Goal: Task Accomplishment & Management: Complete application form

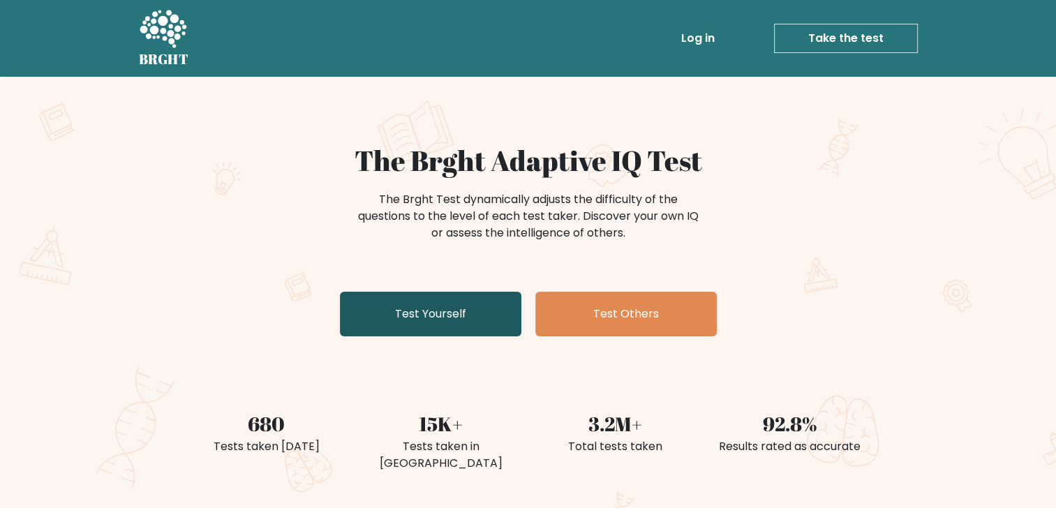
click at [482, 312] on link "Test Yourself" at bounding box center [430, 314] width 181 height 45
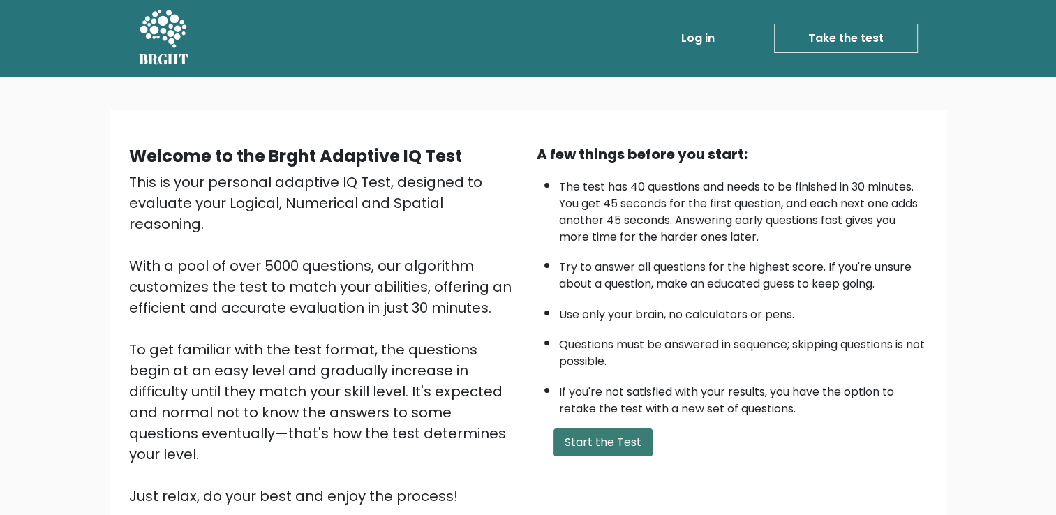
click at [578, 438] on button "Start the Test" at bounding box center [603, 443] width 99 height 28
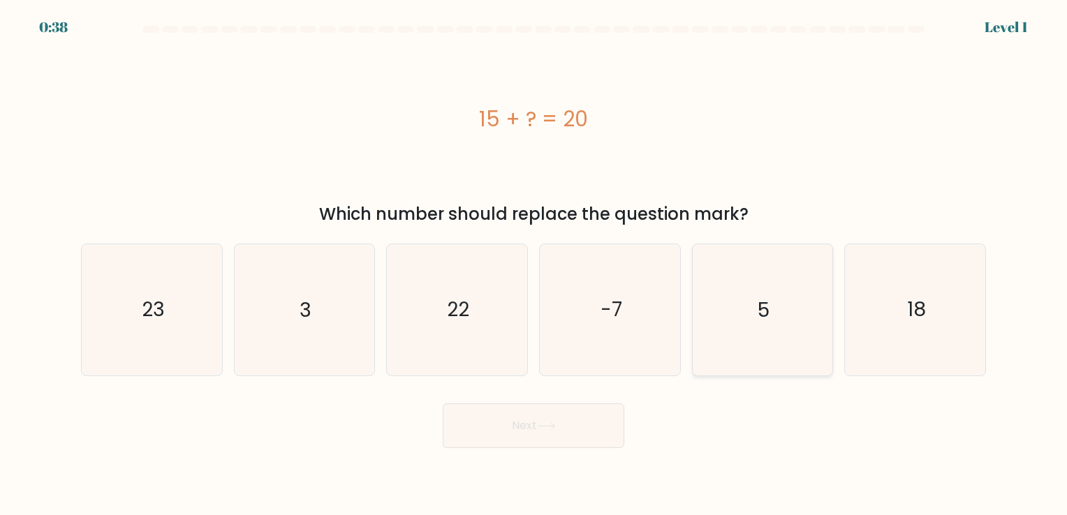
click at [793, 347] on icon "5" at bounding box center [762, 309] width 131 height 131
click at [534, 265] on input "e. 5" at bounding box center [533, 261] width 1 height 7
radio input "true"
click at [589, 432] on button "Next" at bounding box center [533, 425] width 181 height 45
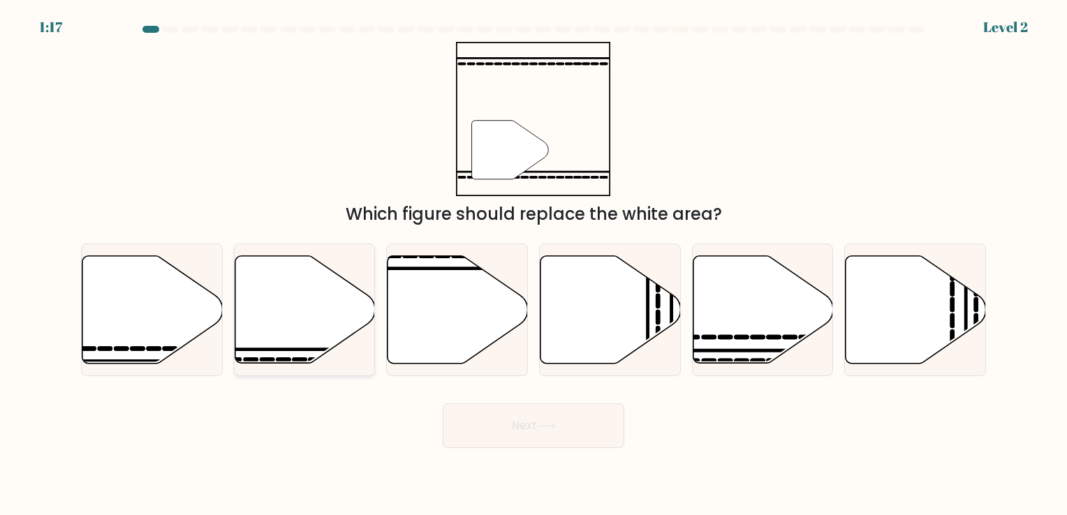
click at [299, 324] on icon at bounding box center [305, 308] width 140 height 107
click at [533, 265] on input "b." at bounding box center [533, 261] width 1 height 7
radio input "true"
click at [517, 420] on button "Next" at bounding box center [533, 425] width 181 height 45
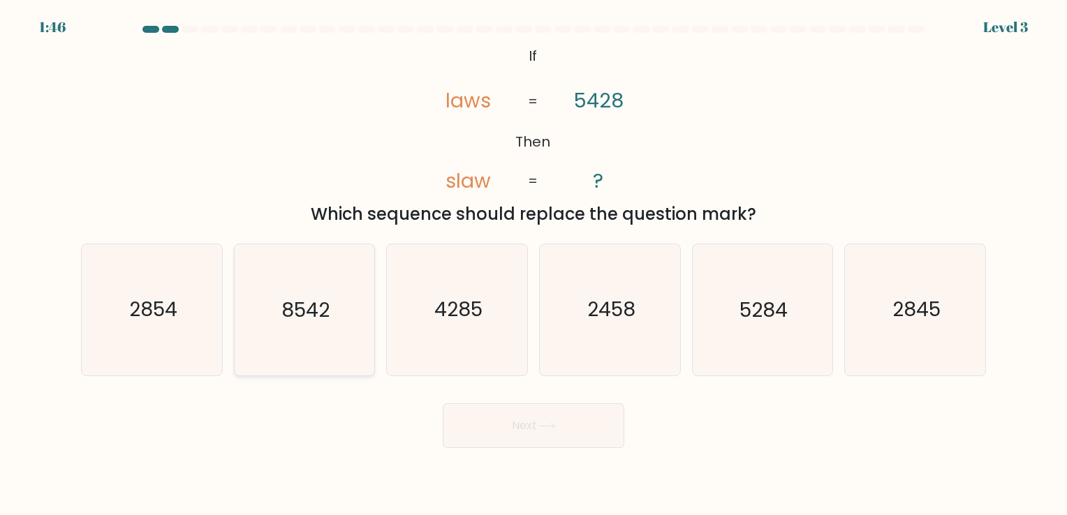
click at [308, 302] on text "8542" at bounding box center [305, 310] width 48 height 27
click at [533, 265] on input "b. 8542" at bounding box center [533, 261] width 1 height 7
radio input "true"
click at [503, 429] on button "Next" at bounding box center [533, 425] width 181 height 45
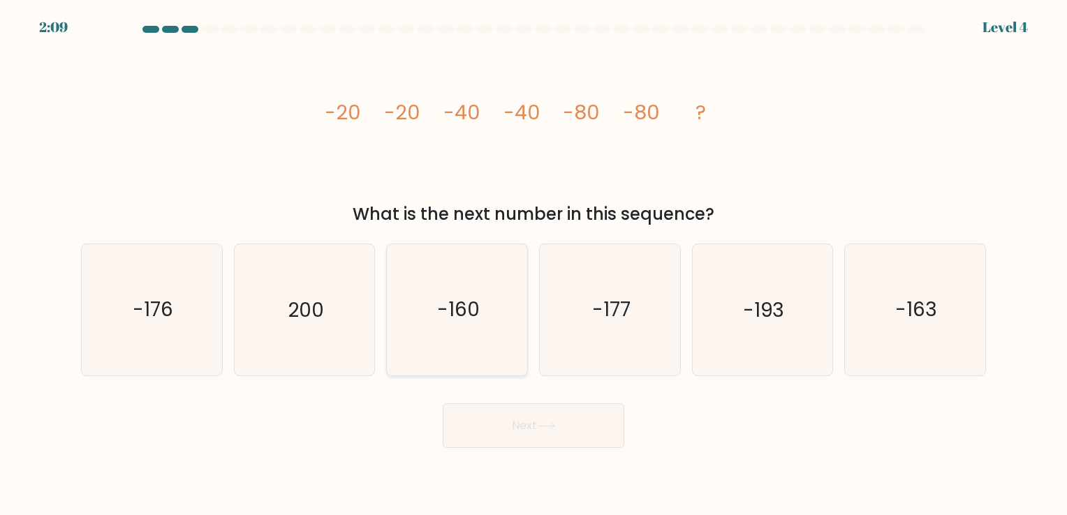
click at [423, 331] on icon "-160" at bounding box center [457, 309] width 131 height 131
click at [533, 265] on input "c. -160" at bounding box center [533, 261] width 1 height 7
radio input "true"
click at [517, 450] on body "2:08 Level 4" at bounding box center [533, 257] width 1067 height 515
click at [568, 423] on button "Next" at bounding box center [533, 425] width 181 height 45
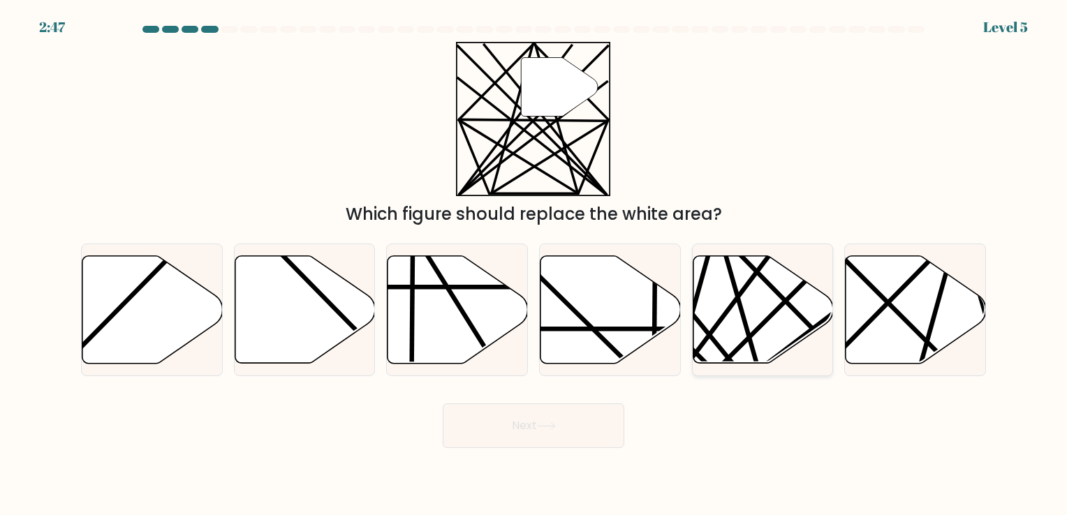
click at [766, 327] on icon at bounding box center [762, 308] width 140 height 107
click at [534, 265] on input "e." at bounding box center [533, 261] width 1 height 7
radio input "true"
click at [570, 423] on button "Next" at bounding box center [533, 425] width 181 height 45
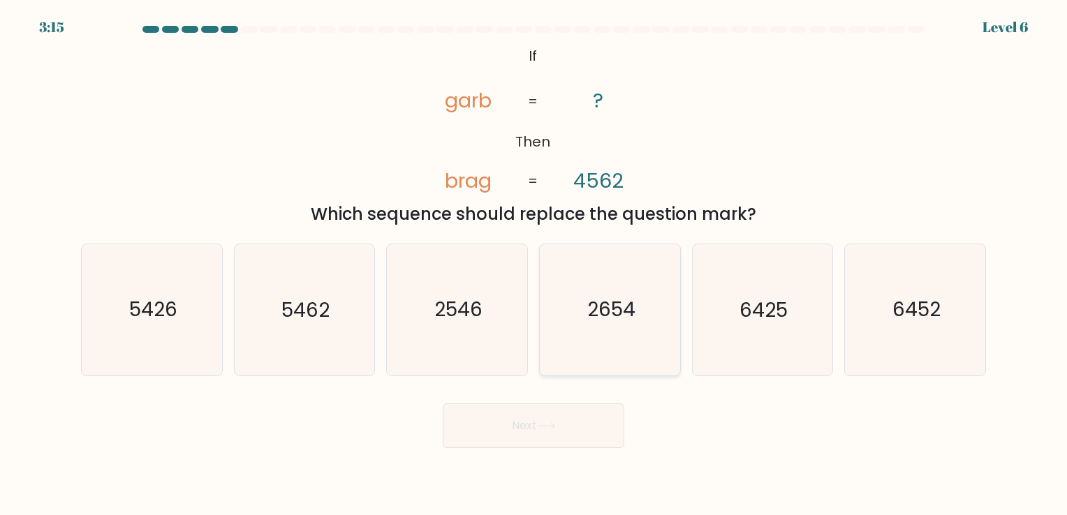
click at [571, 306] on icon "2654" at bounding box center [609, 309] width 131 height 131
click at [534, 265] on input "d. 2654" at bounding box center [533, 261] width 1 height 7
radio input "true"
click at [553, 436] on button "Next" at bounding box center [533, 425] width 181 height 45
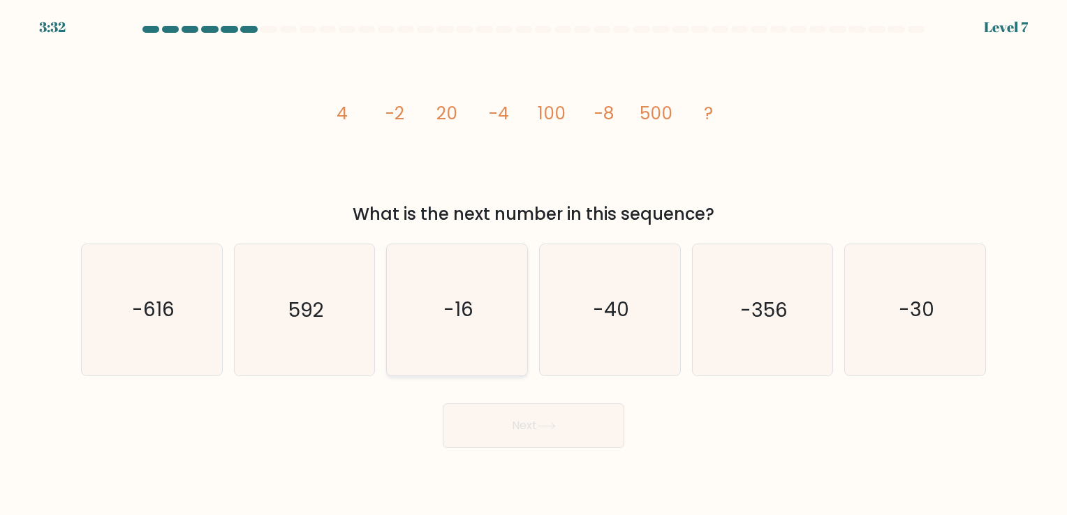
click at [416, 300] on icon "-16" at bounding box center [457, 309] width 131 height 131
click at [533, 265] on input "c. -16" at bounding box center [533, 261] width 1 height 7
radio input "true"
click at [554, 418] on button "Next" at bounding box center [533, 425] width 181 height 45
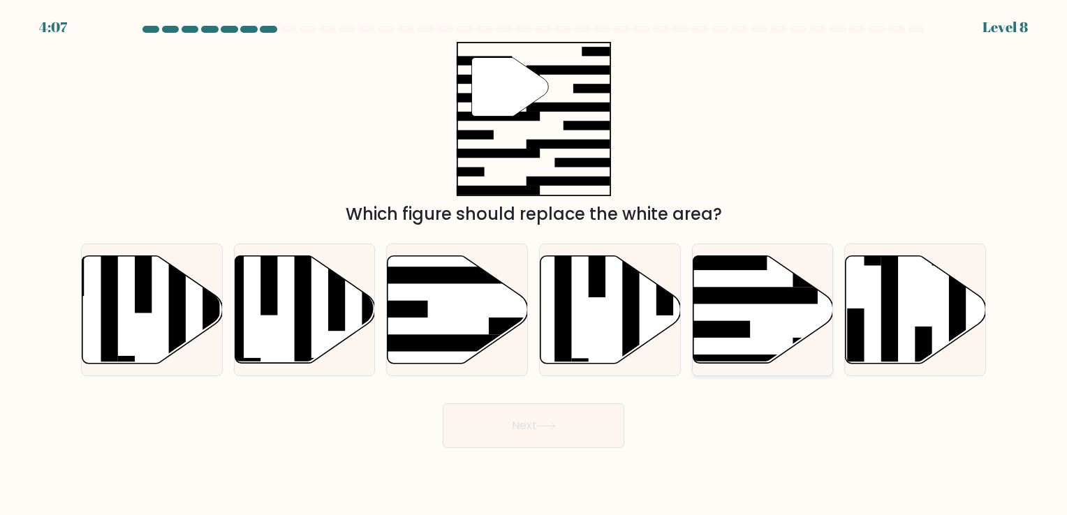
click at [736, 327] on rect at bounding box center [707, 329] width 84 height 17
click at [534, 265] on input "e." at bounding box center [533, 261] width 1 height 7
radio input "true"
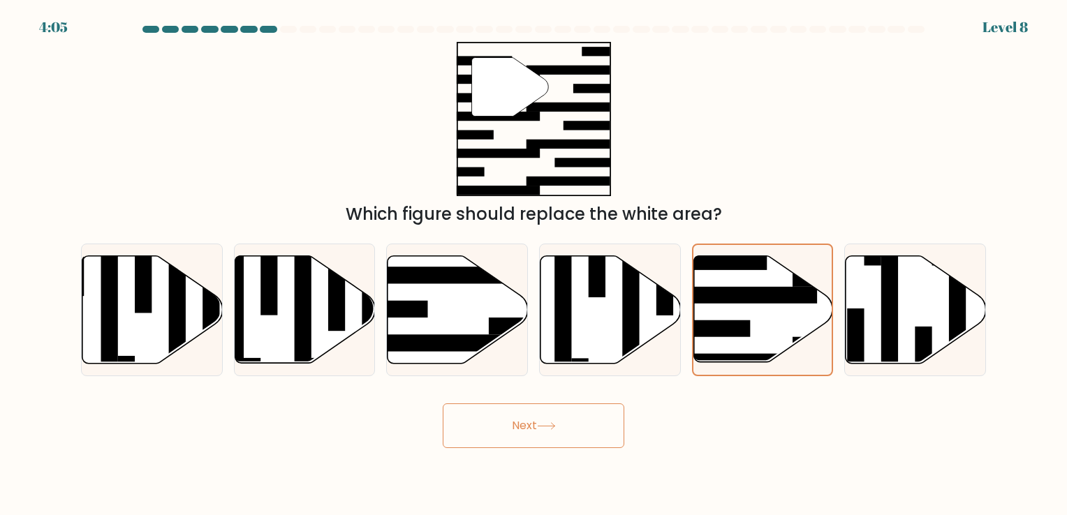
click at [577, 417] on button "Next" at bounding box center [533, 425] width 181 height 45
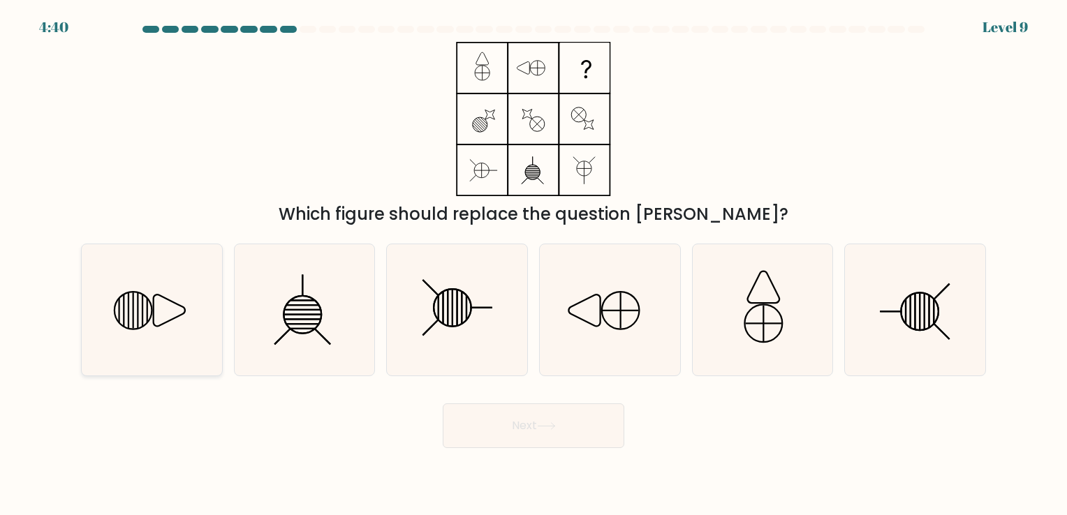
click at [165, 303] on icon at bounding box center [152, 309] width 131 height 131
click at [533, 265] on input "a." at bounding box center [533, 261] width 1 height 7
radio input "true"
click at [535, 411] on button "Next" at bounding box center [533, 425] width 181 height 45
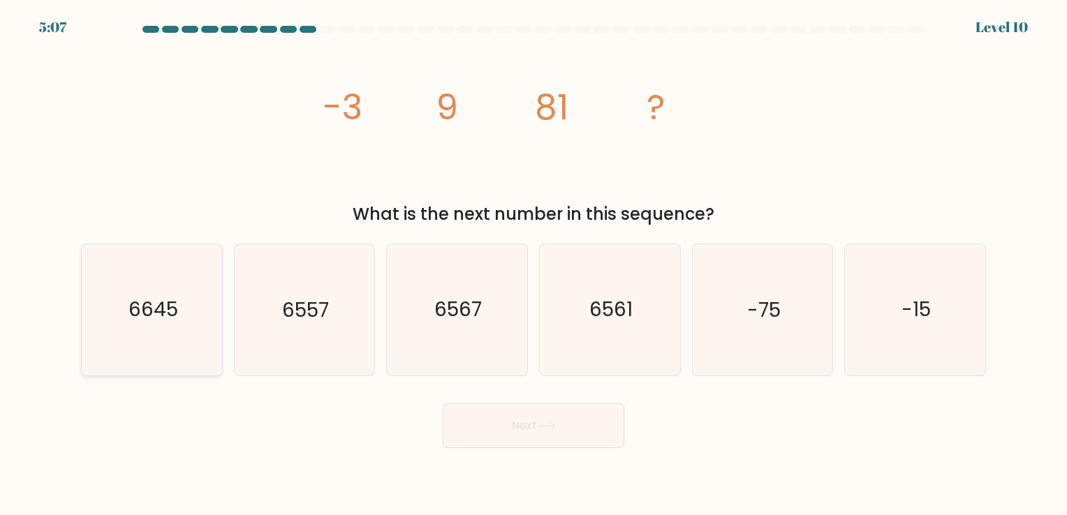
click at [166, 301] on text "6645" at bounding box center [153, 310] width 50 height 27
click at [533, 265] on input "a. 6645" at bounding box center [533, 261] width 1 height 7
radio input "true"
click at [496, 423] on button "Next" at bounding box center [533, 425] width 181 height 45
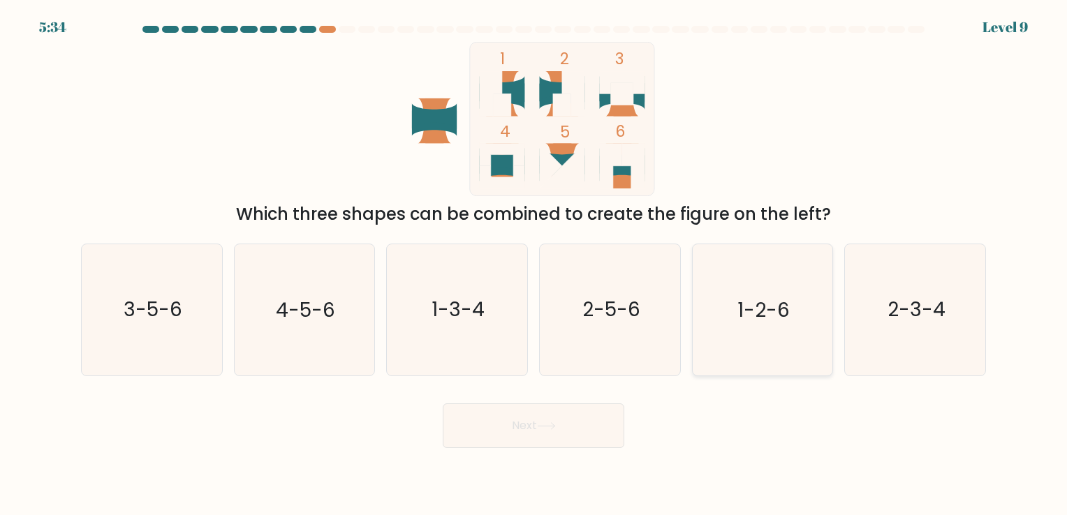
click at [774, 315] on text "1-2-6" at bounding box center [763, 310] width 52 height 27
click at [534, 265] on input "e. 1-2-6" at bounding box center [533, 261] width 1 height 7
radio input "true"
click at [582, 409] on button "Next" at bounding box center [533, 425] width 181 height 45
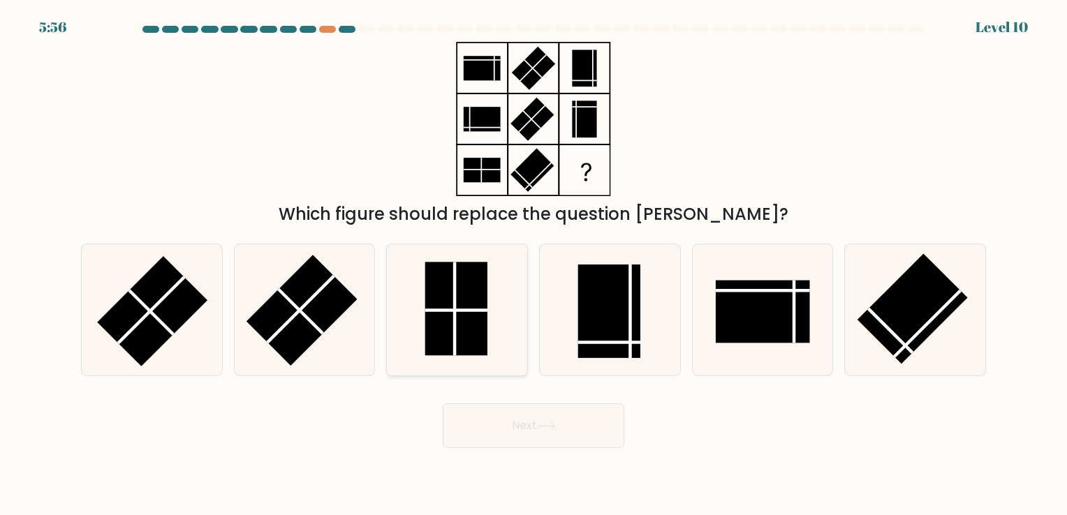
click at [471, 314] on rect at bounding box center [456, 309] width 62 height 94
click at [533, 265] on input "c." at bounding box center [533, 261] width 1 height 7
radio input "true"
click at [524, 415] on button "Next" at bounding box center [533, 425] width 181 height 45
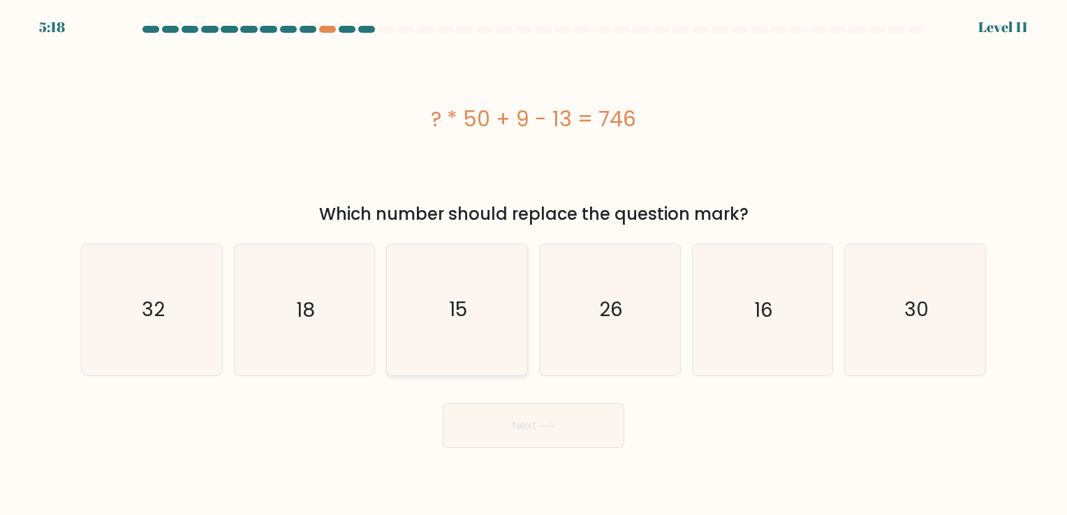
click at [486, 329] on icon "15" at bounding box center [457, 309] width 131 height 131
click at [533, 265] on input "c. 15" at bounding box center [533, 261] width 1 height 7
radio input "true"
click at [551, 435] on button "Next" at bounding box center [533, 425] width 181 height 45
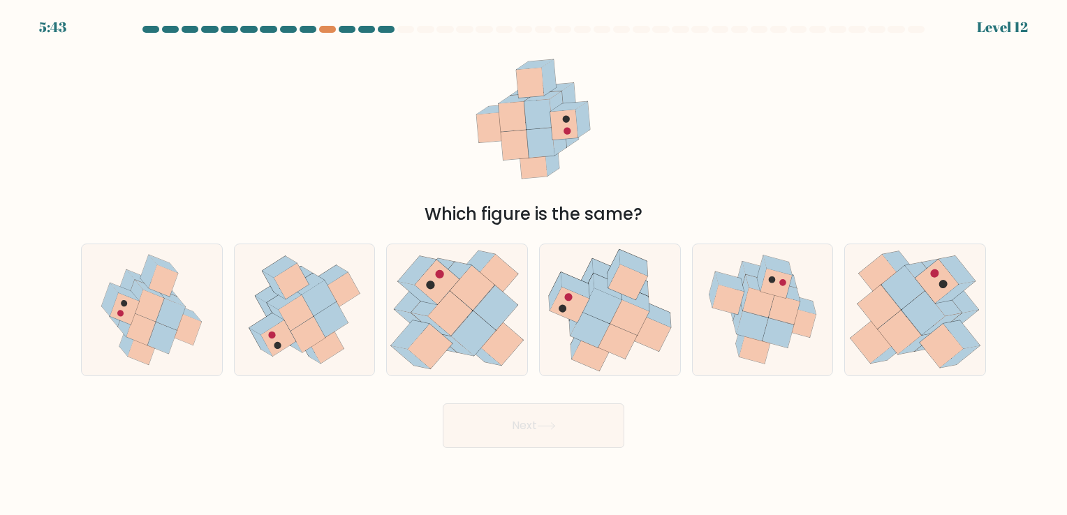
click at [991, 267] on div "a. b." at bounding box center [533, 303] width 921 height 143
click at [916, 302] on icon at bounding box center [922, 314] width 43 height 44
click at [534, 265] on input "f." at bounding box center [533, 261] width 1 height 7
radio input "true"
click at [602, 355] on icon at bounding box center [591, 353] width 39 height 36
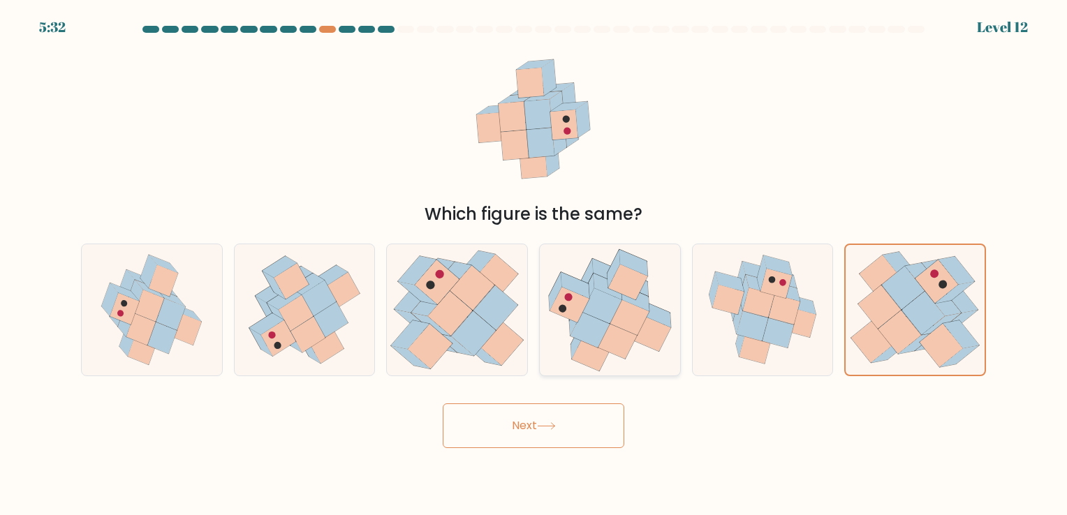
click at [534, 265] on input "d." at bounding box center [533, 261] width 1 height 7
radio input "true"
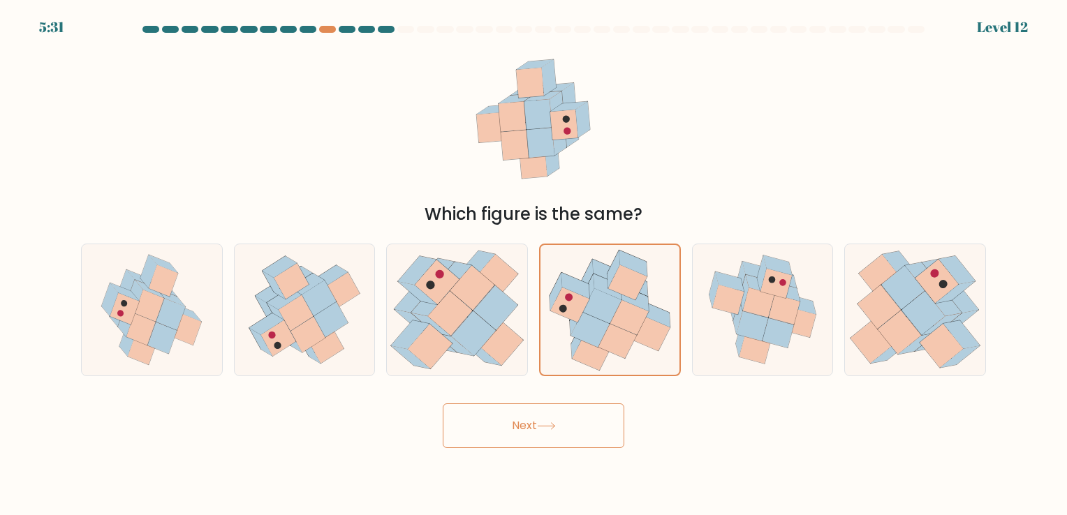
click at [549, 423] on icon at bounding box center [546, 426] width 19 height 8
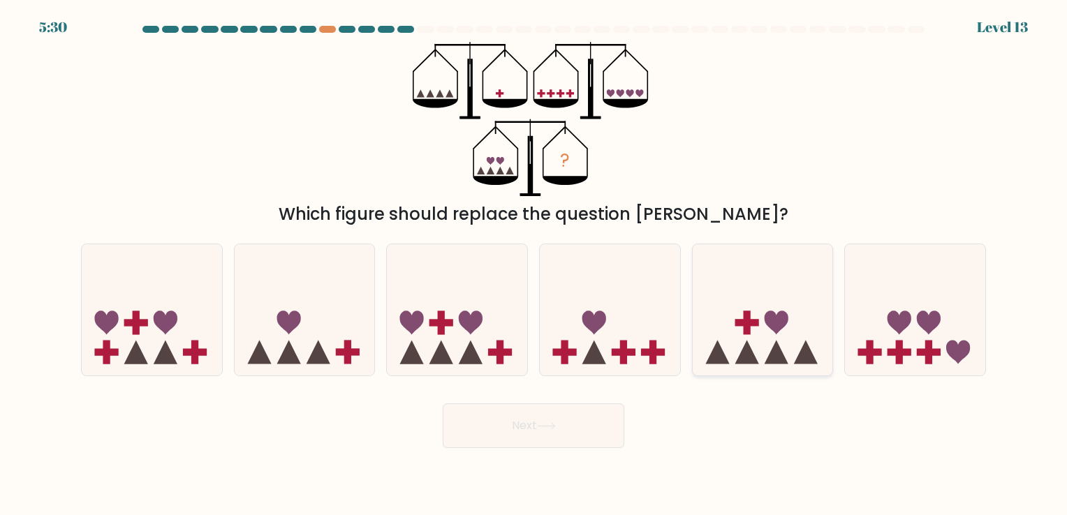
click at [787, 316] on icon at bounding box center [776, 323] width 24 height 24
click at [534, 265] on input "e." at bounding box center [533, 261] width 1 height 7
radio input "true"
click at [540, 448] on body "5:29 Level 13" at bounding box center [533, 257] width 1067 height 515
click at [528, 436] on button "Next" at bounding box center [533, 425] width 181 height 45
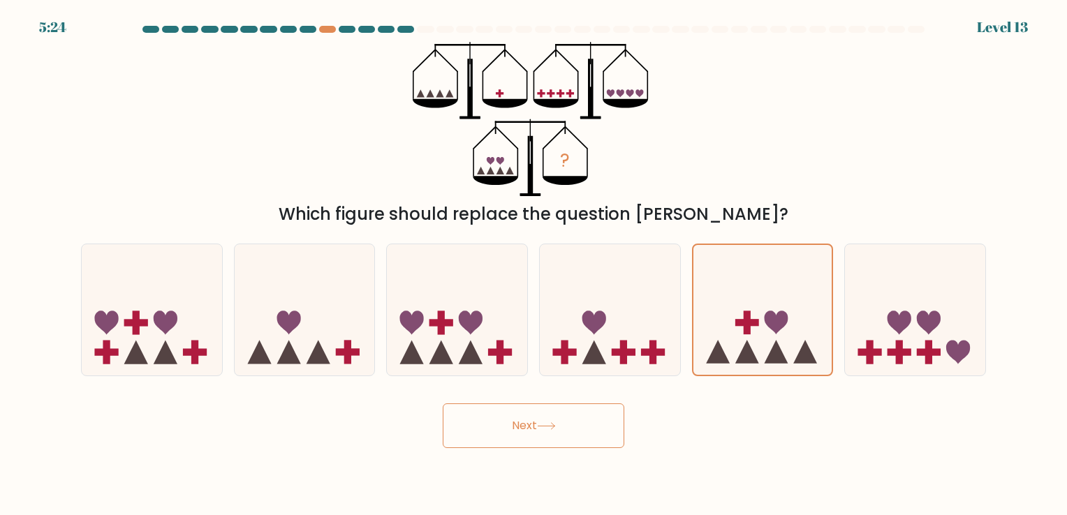
click at [536, 433] on button "Next" at bounding box center [533, 425] width 181 height 45
click at [573, 424] on button "Next" at bounding box center [533, 425] width 181 height 45
click at [475, 424] on button "Next" at bounding box center [533, 425] width 181 height 45
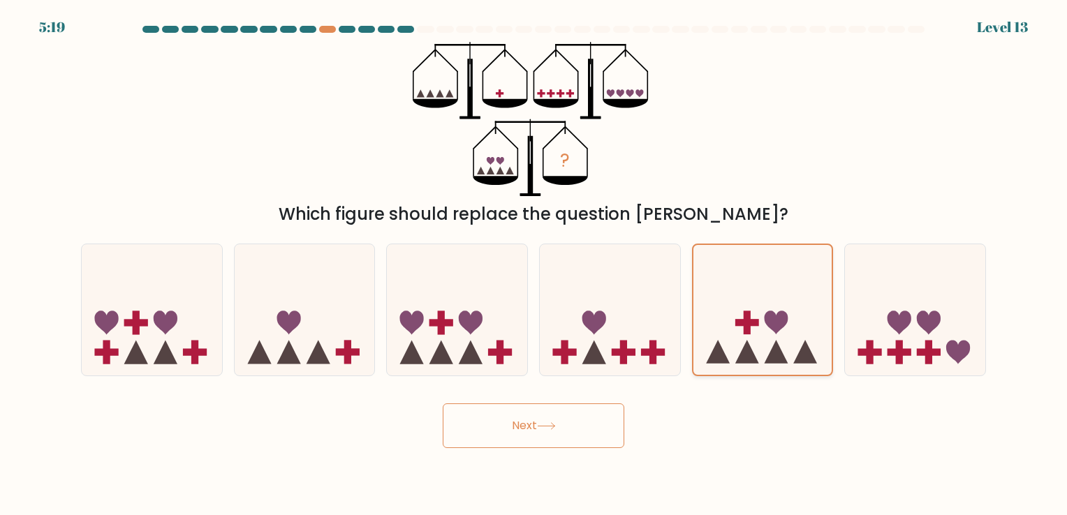
click at [743, 325] on rect at bounding box center [747, 322] width 24 height 7
click at [534, 265] on input "e." at bounding box center [533, 261] width 1 height 7
click at [539, 424] on button "Next" at bounding box center [533, 425] width 181 height 45
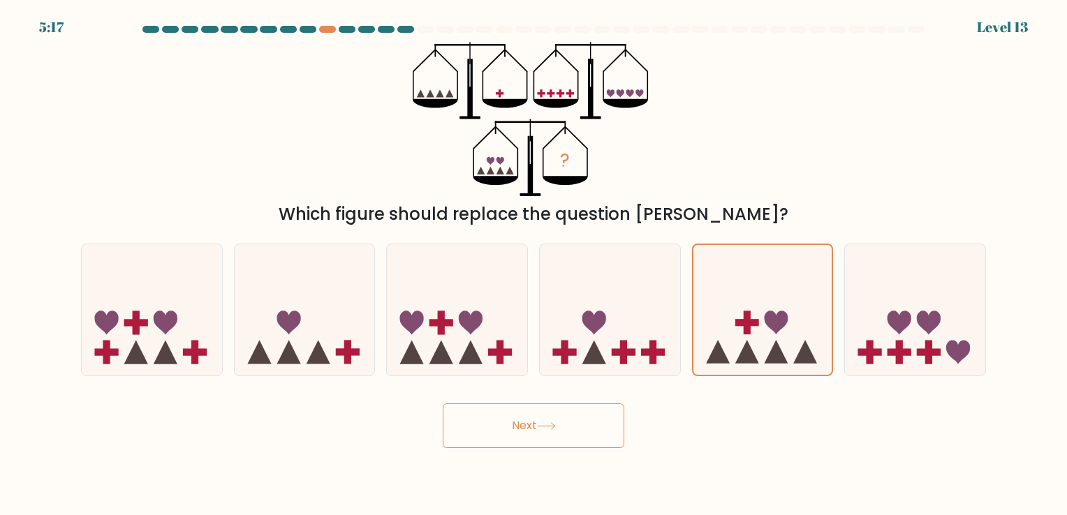
click at [539, 424] on button "Next" at bounding box center [533, 425] width 181 height 45
click at [489, 424] on button "Next" at bounding box center [533, 425] width 181 height 45
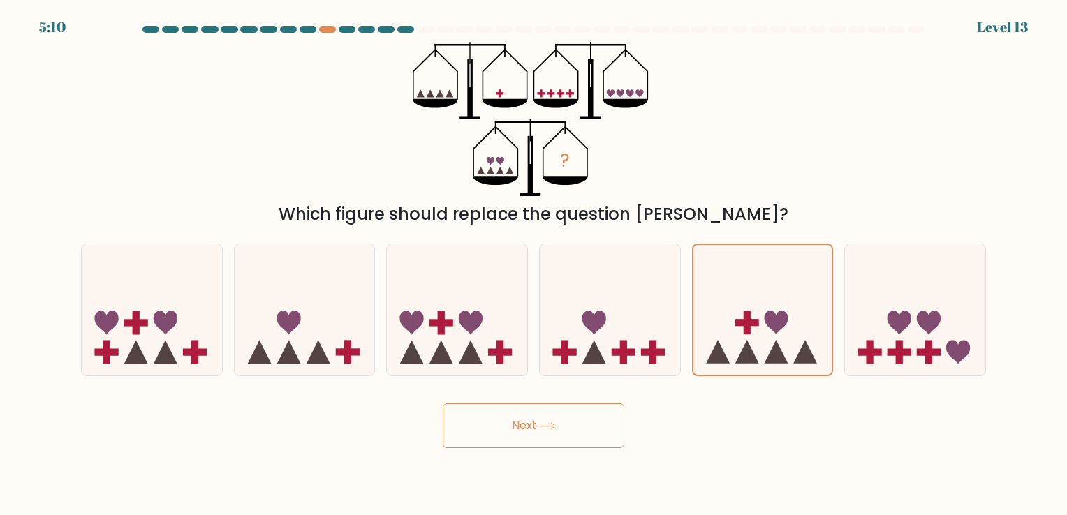
click at [489, 424] on button "Next" at bounding box center [533, 425] width 181 height 45
click at [480, 302] on icon at bounding box center [457, 310] width 140 height 116
click at [533, 265] on input "c." at bounding box center [533, 261] width 1 height 7
radio input "true"
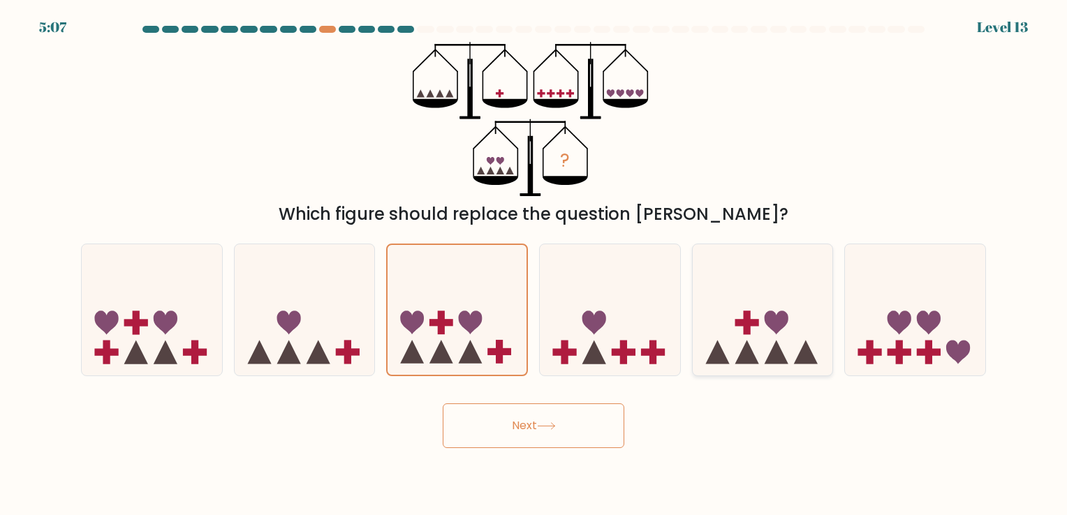
drag, startPoint x: 842, startPoint y: 327, endPoint x: 748, endPoint y: 315, distance: 95.6
click at [748, 315] on div "a. b. c." at bounding box center [533, 303] width 916 height 143
click at [748, 315] on rect at bounding box center [746, 323] width 7 height 24
click at [534, 265] on input "e." at bounding box center [533, 261] width 1 height 7
radio input "true"
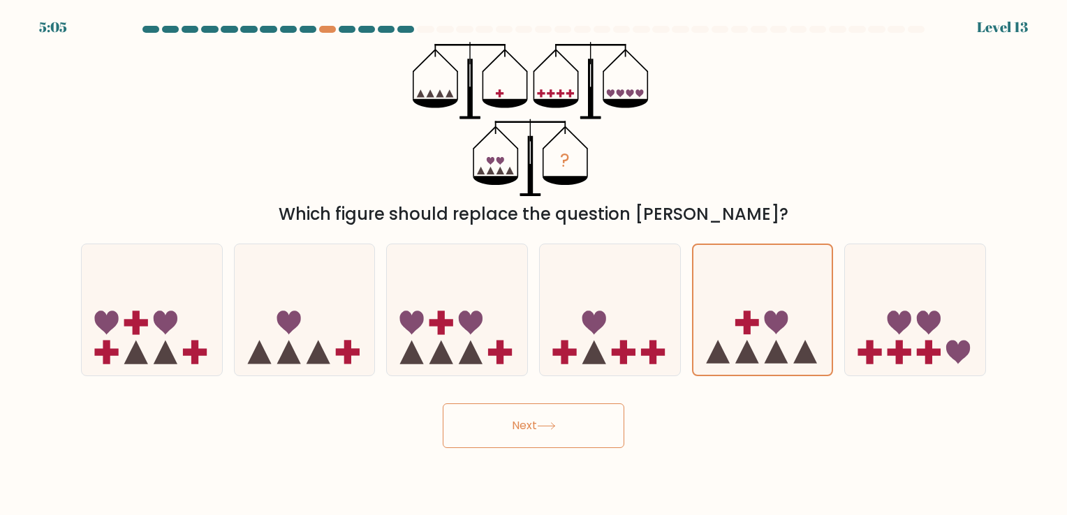
click at [577, 431] on button "Next" at bounding box center [533, 425] width 181 height 45
click at [488, 417] on button "Next" at bounding box center [533, 425] width 181 height 45
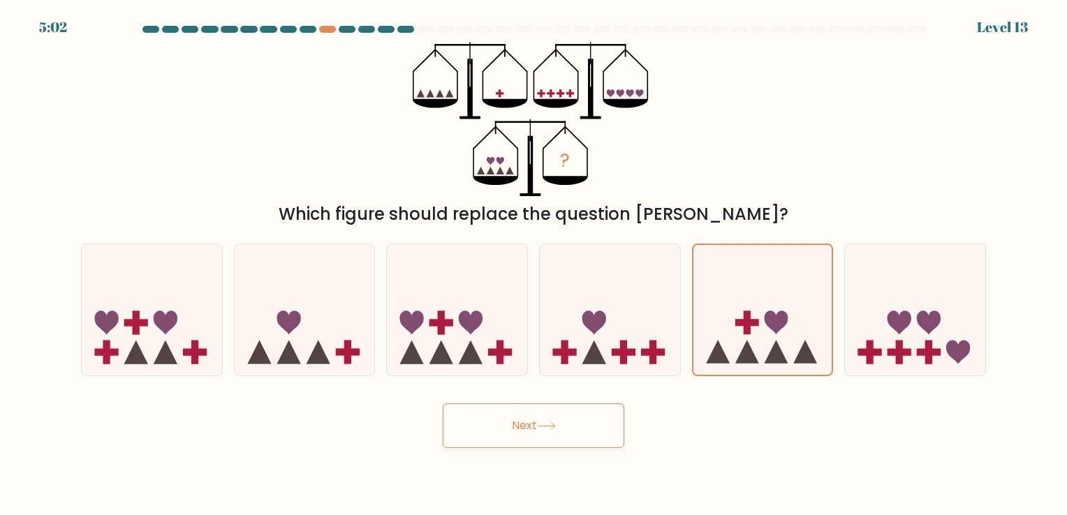
click at [523, 428] on button "Next" at bounding box center [533, 425] width 181 height 45
click at [741, 292] on icon at bounding box center [762, 310] width 140 height 116
click at [534, 265] on input "e." at bounding box center [533, 261] width 1 height 7
radio input "true"
click at [544, 424] on icon at bounding box center [546, 426] width 19 height 8
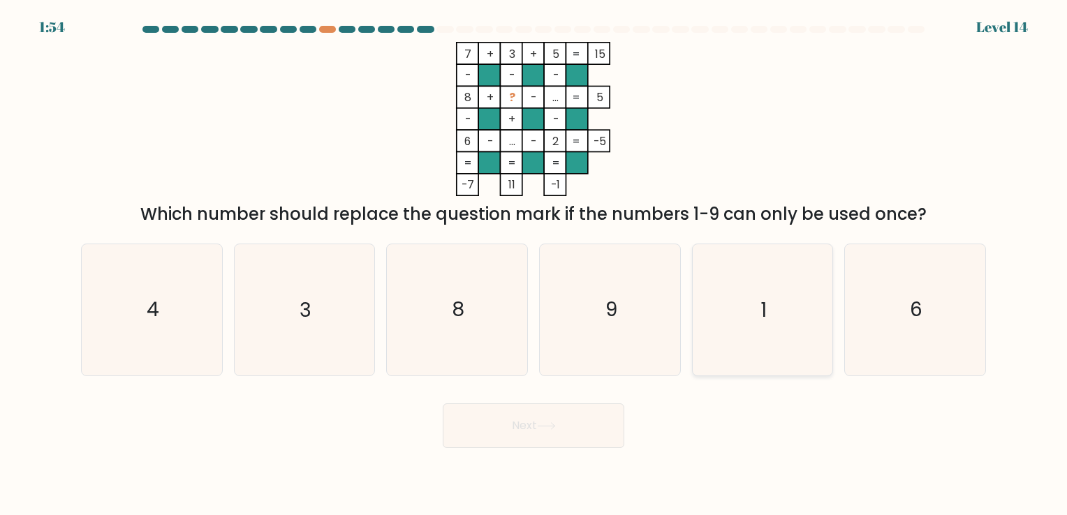
click at [789, 317] on icon "1" at bounding box center [762, 309] width 131 height 131
click at [534, 265] on input "e. 1" at bounding box center [533, 261] width 1 height 7
radio input "true"
click at [507, 434] on button "Next" at bounding box center [533, 425] width 181 height 45
click at [553, 426] on icon at bounding box center [545, 426] width 17 height 6
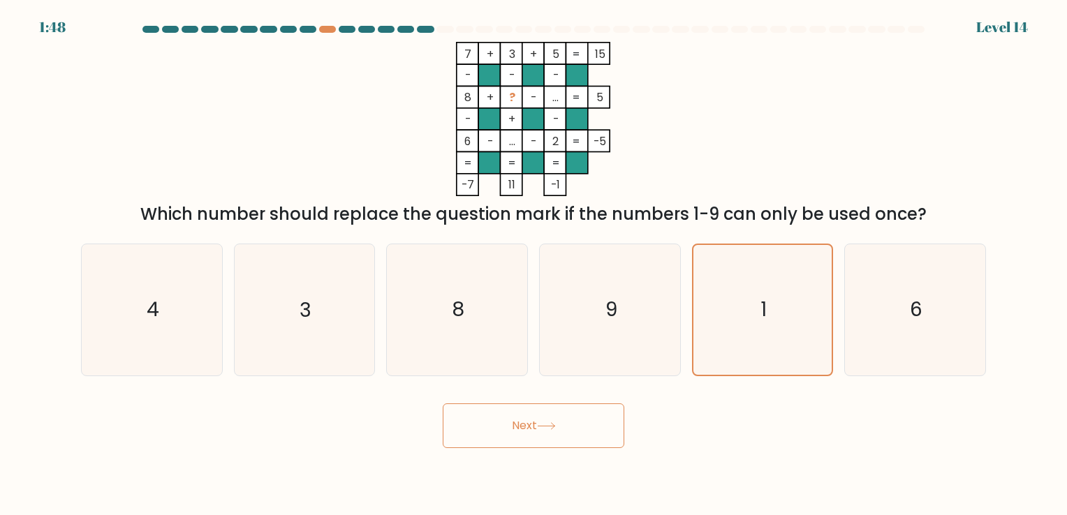
click at [534, 428] on button "Next" at bounding box center [533, 425] width 181 height 45
click at [768, 331] on icon "1" at bounding box center [761, 309] width 129 height 129
click at [534, 265] on input "e. 1" at bounding box center [533, 261] width 1 height 7
click at [524, 431] on button "Next" at bounding box center [533, 425] width 181 height 45
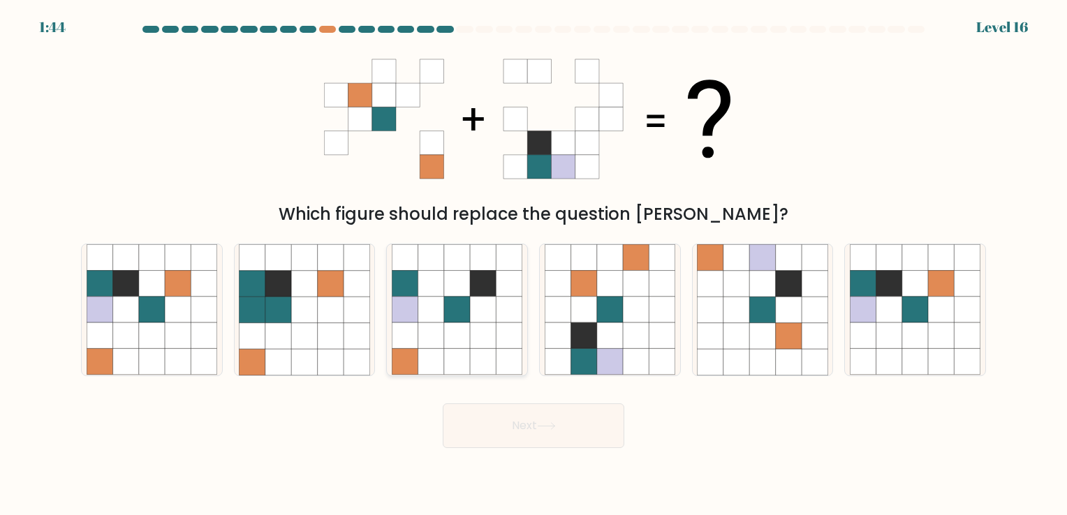
click at [445, 348] on icon at bounding box center [457, 336] width 26 height 26
click at [533, 265] on input "c." at bounding box center [533, 261] width 1 height 7
radio input "true"
click at [531, 424] on button "Next" at bounding box center [533, 425] width 181 height 45
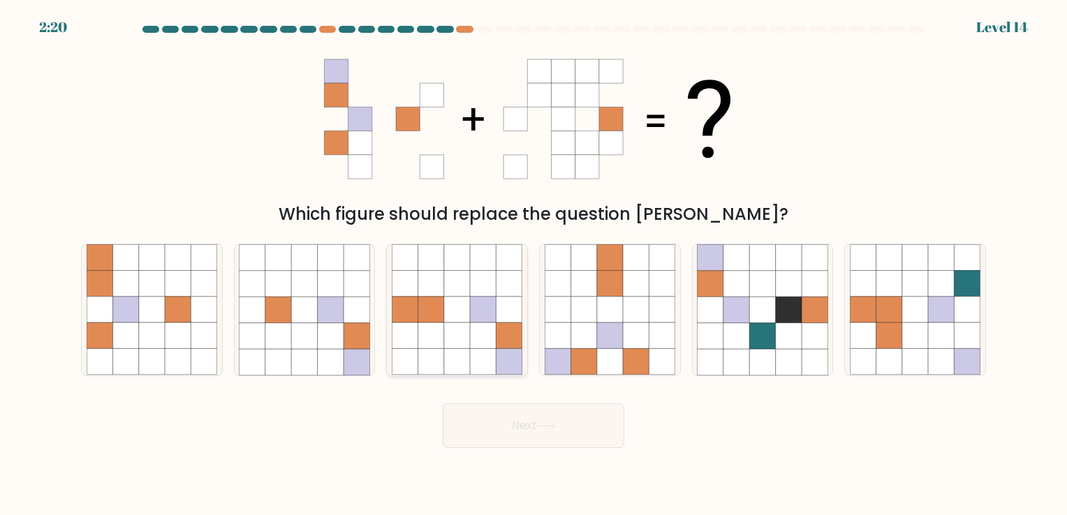
click at [472, 345] on icon at bounding box center [483, 336] width 26 height 26
click at [533, 265] on input "c." at bounding box center [533, 261] width 1 height 7
radio input "true"
click at [470, 422] on button "Next" at bounding box center [533, 425] width 181 height 45
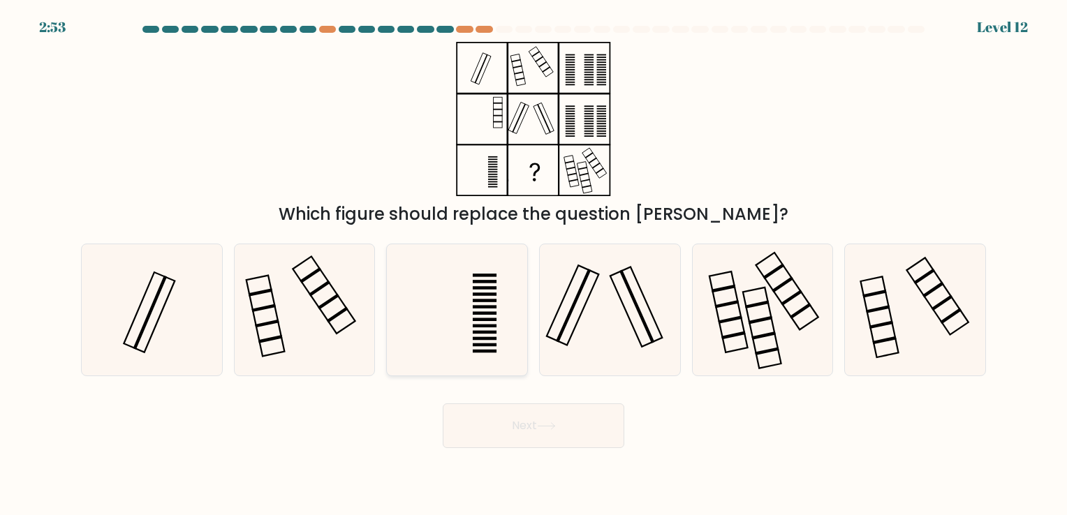
click at [493, 346] on rect at bounding box center [485, 344] width 24 height 3
click at [533, 265] on input "c." at bounding box center [533, 261] width 1 height 7
radio input "true"
click at [315, 312] on icon at bounding box center [304, 309] width 131 height 131
click at [533, 265] on input "b." at bounding box center [533, 261] width 1 height 7
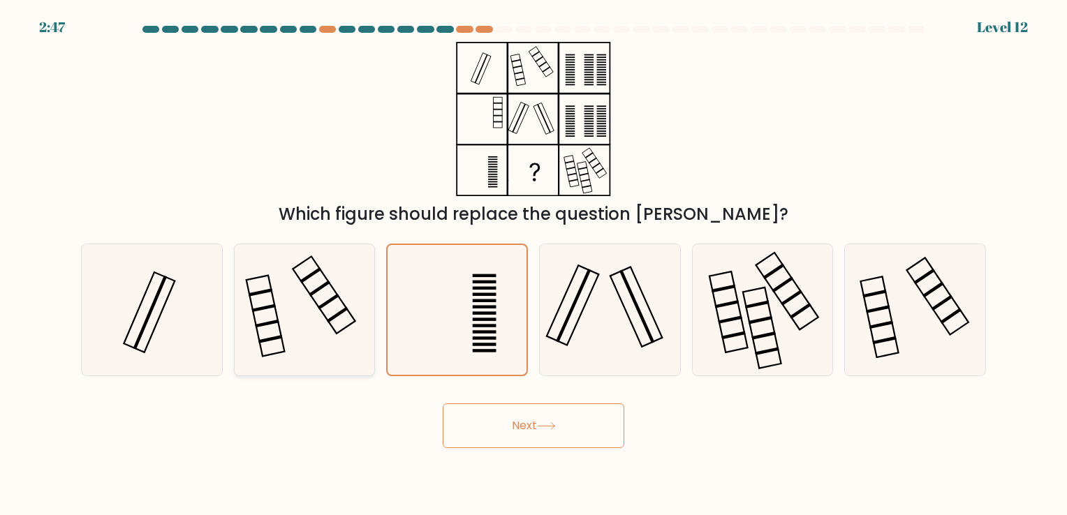
radio input "true"
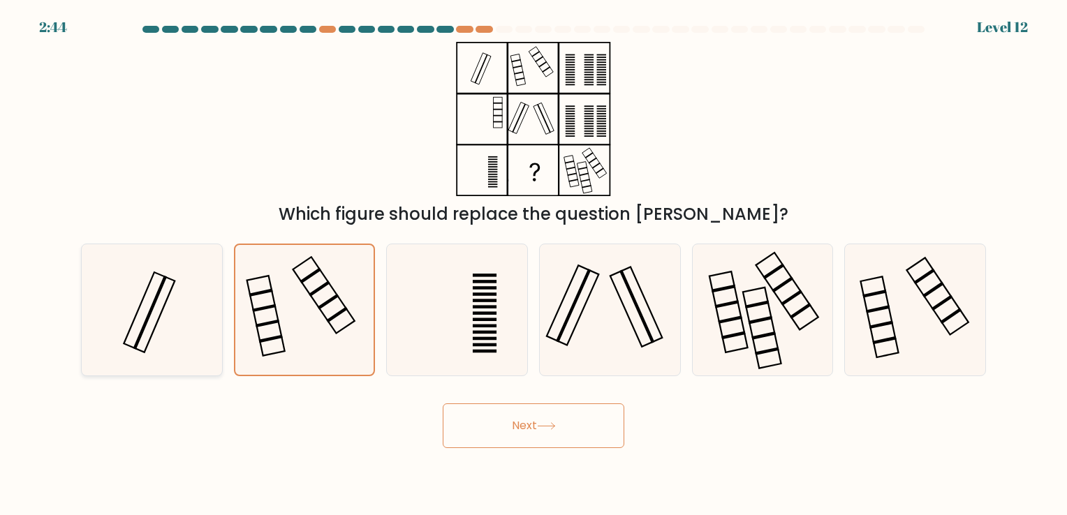
click at [191, 290] on icon at bounding box center [152, 309] width 131 height 131
click at [533, 265] on input "a." at bounding box center [533, 261] width 1 height 7
radio input "true"
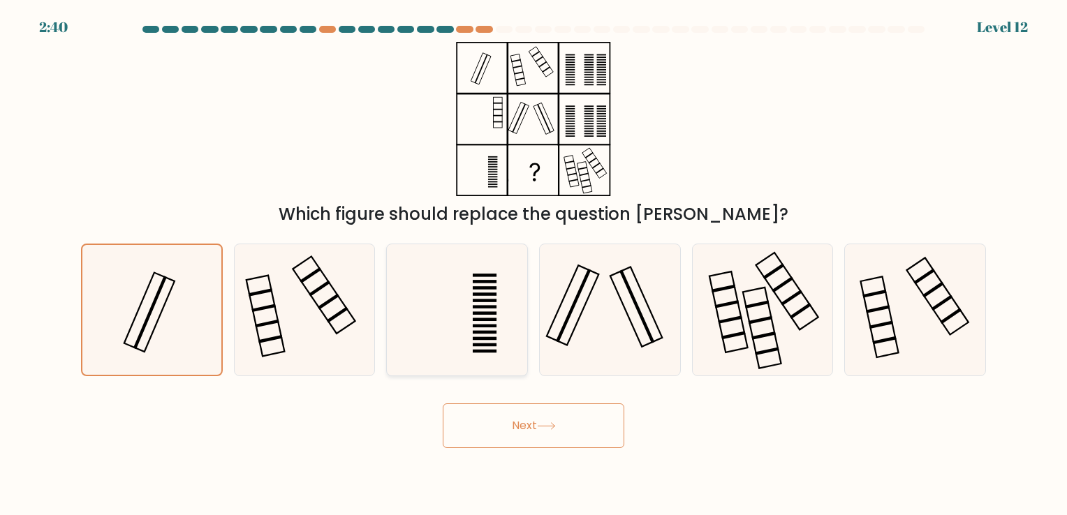
click at [475, 328] on icon at bounding box center [457, 309] width 131 height 131
click at [533, 265] on input "c." at bounding box center [533, 261] width 1 height 7
radio input "true"
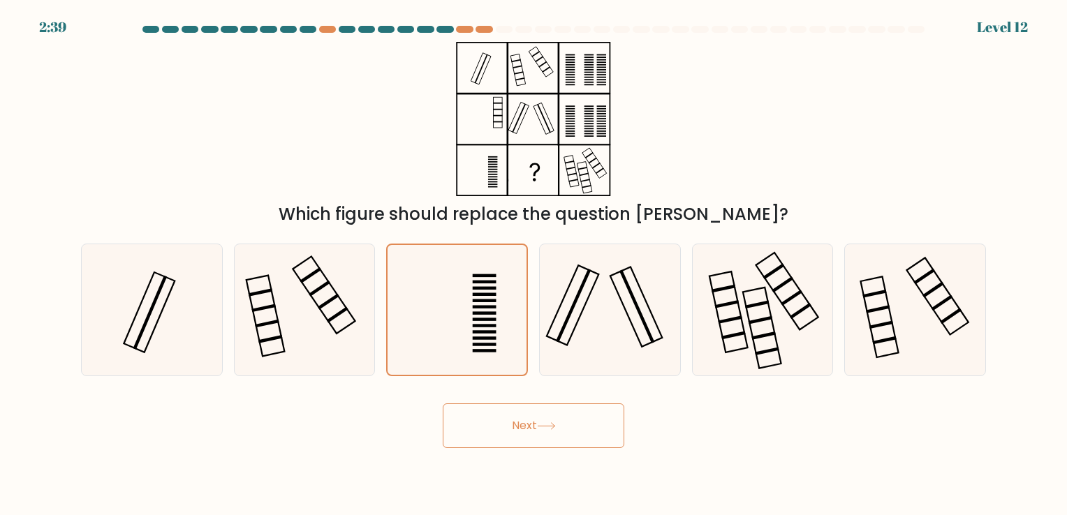
click at [492, 410] on button "Next" at bounding box center [533, 425] width 181 height 45
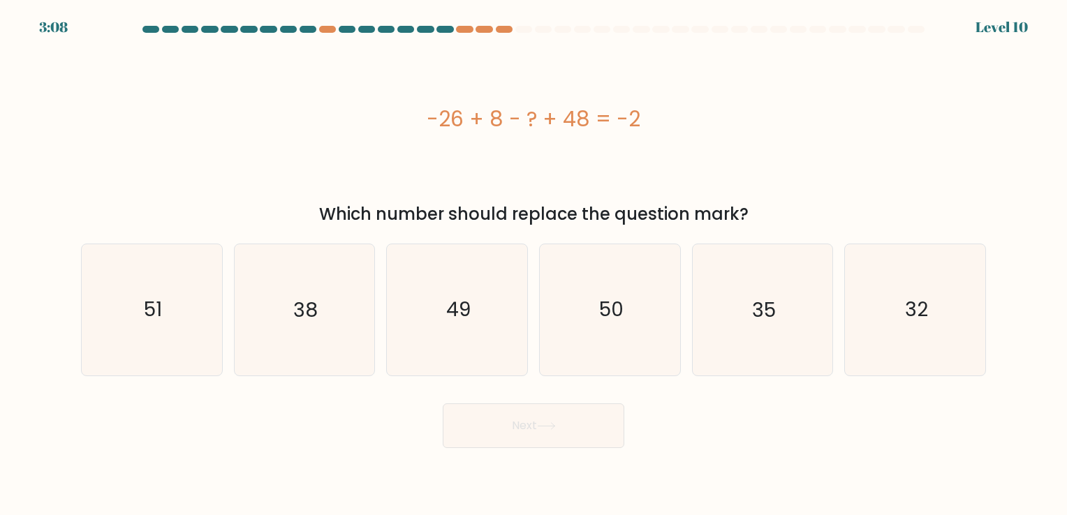
drag, startPoint x: 417, startPoint y: 117, endPoint x: 647, endPoint y: 143, distance: 231.9
click at [647, 143] on div "-26 + 8 - ? + 48 = -2" at bounding box center [533, 119] width 905 height 154
copy div "-26 + 8 - ? + 48 = -2"
click at [864, 320] on icon "32" at bounding box center [914, 309] width 131 height 131
click at [534, 265] on input "f. 32" at bounding box center [533, 261] width 1 height 7
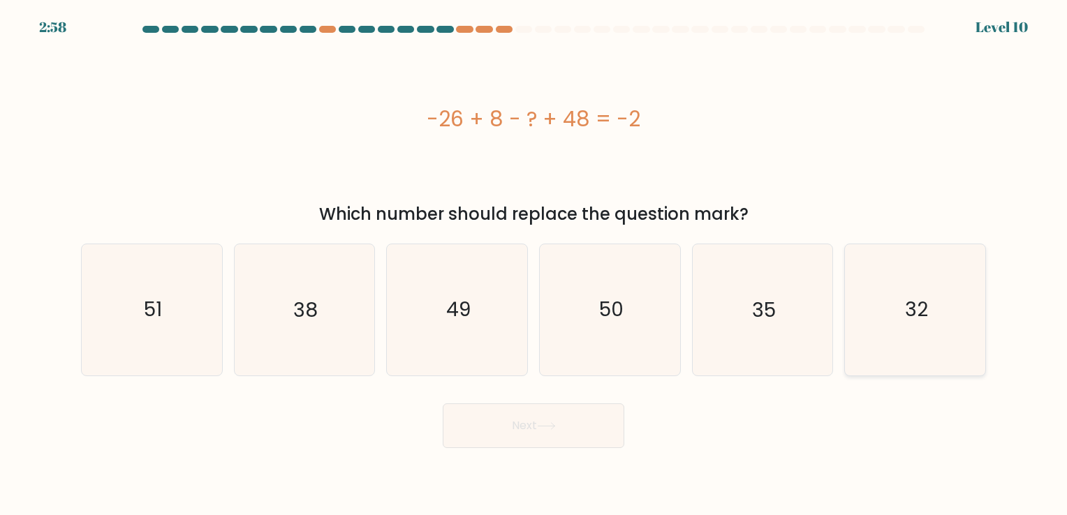
radio input "true"
click at [584, 443] on button "Next" at bounding box center [533, 425] width 181 height 45
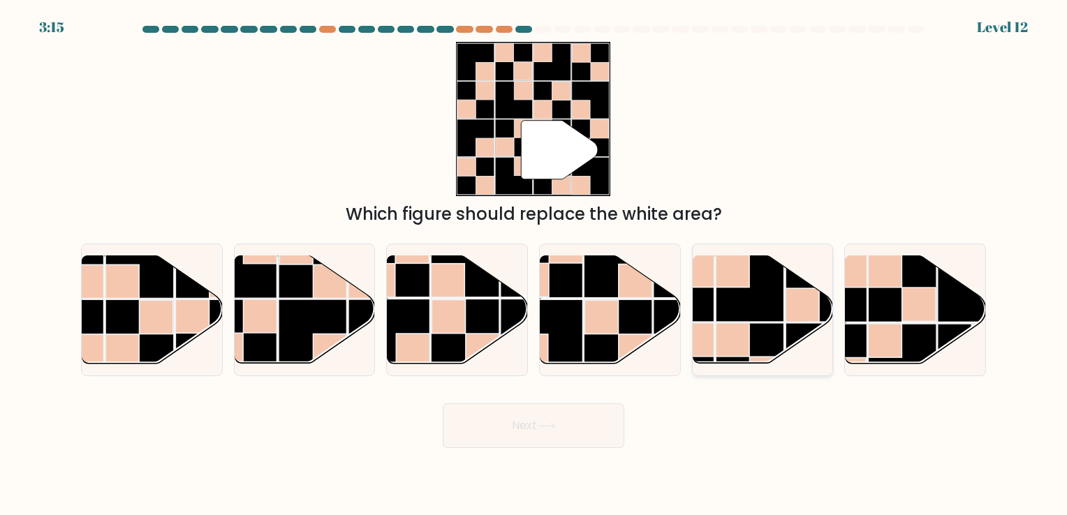
click at [730, 334] on rect at bounding box center [732, 340] width 34 height 34
click at [534, 265] on input "e." at bounding box center [533, 261] width 1 height 7
radio input "true"
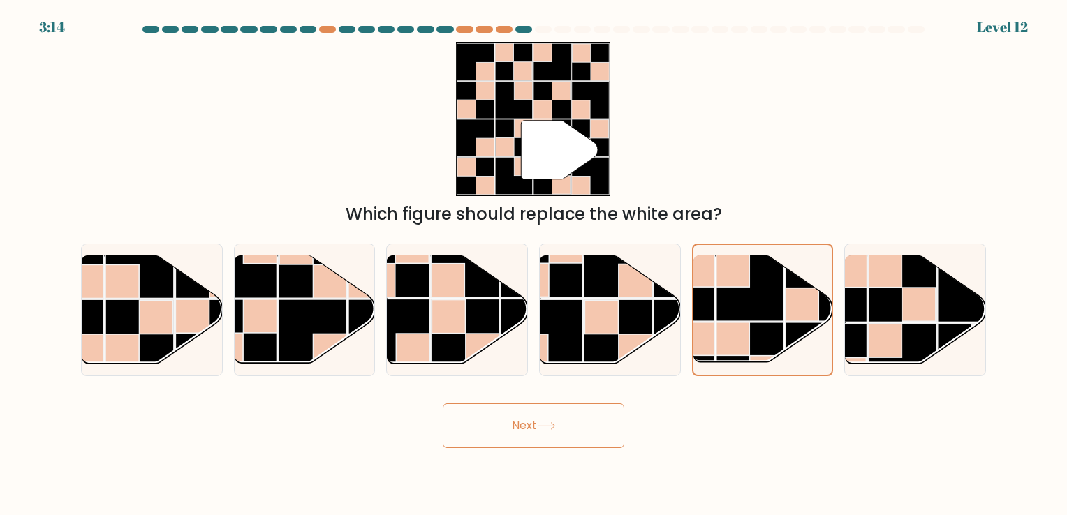
click at [558, 436] on button "Next" at bounding box center [533, 425] width 181 height 45
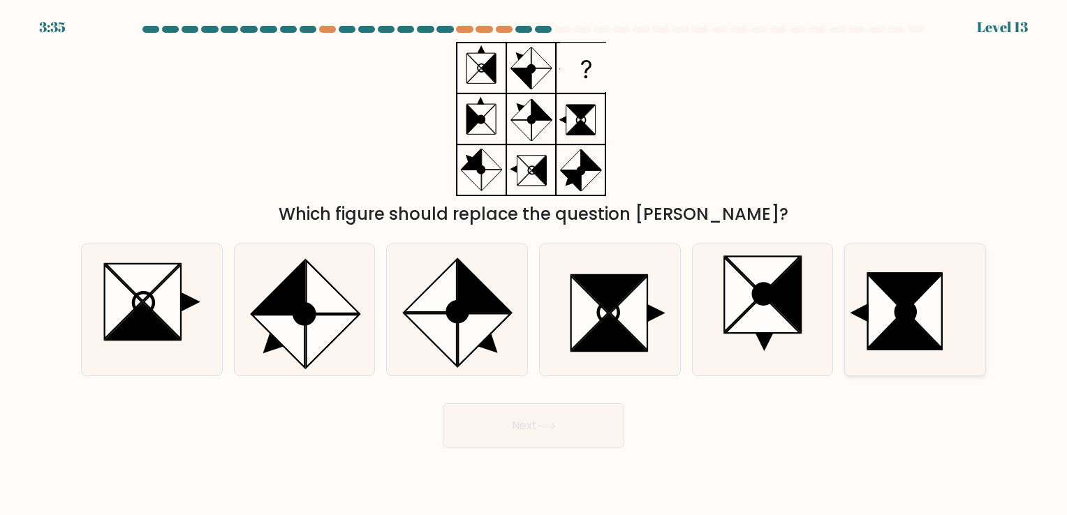
click at [876, 345] on icon at bounding box center [904, 331] width 72 height 37
click at [534, 265] on input "f." at bounding box center [533, 261] width 1 height 7
radio input "true"
click at [513, 431] on button "Next" at bounding box center [533, 425] width 181 height 45
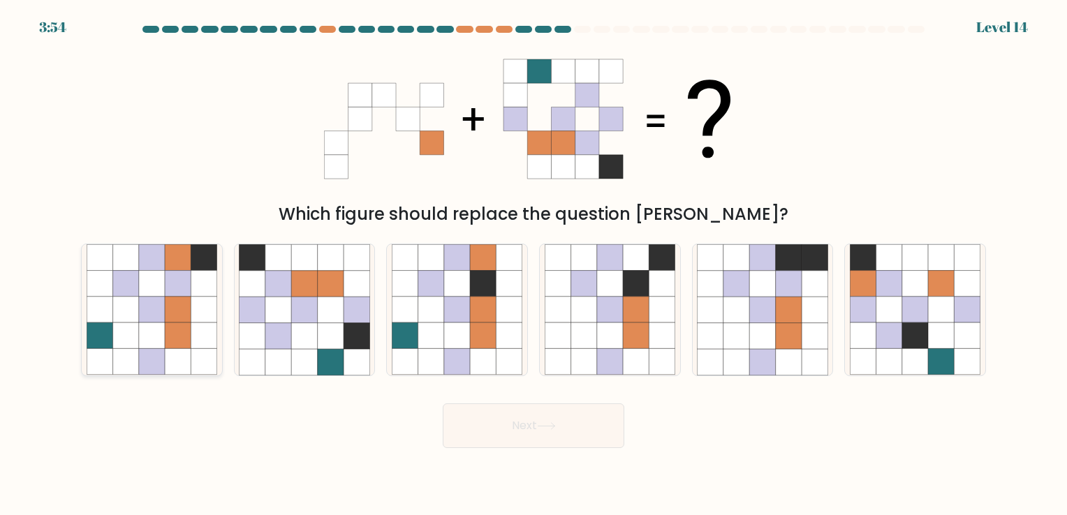
click at [201, 297] on icon at bounding box center [204, 310] width 26 height 26
click at [533, 265] on input "a." at bounding box center [533, 261] width 1 height 7
radio input "true"
click at [544, 440] on button "Next" at bounding box center [533, 425] width 181 height 45
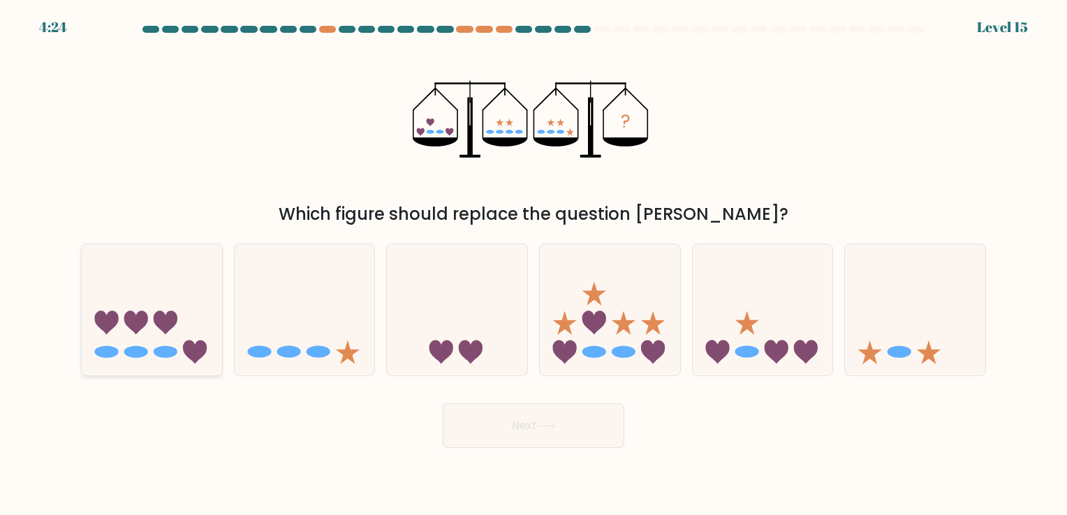
click at [136, 303] on icon at bounding box center [152, 310] width 140 height 116
click at [533, 265] on input "a." at bounding box center [533, 261] width 1 height 7
radio input "true"
click at [477, 426] on button "Next" at bounding box center [533, 425] width 181 height 45
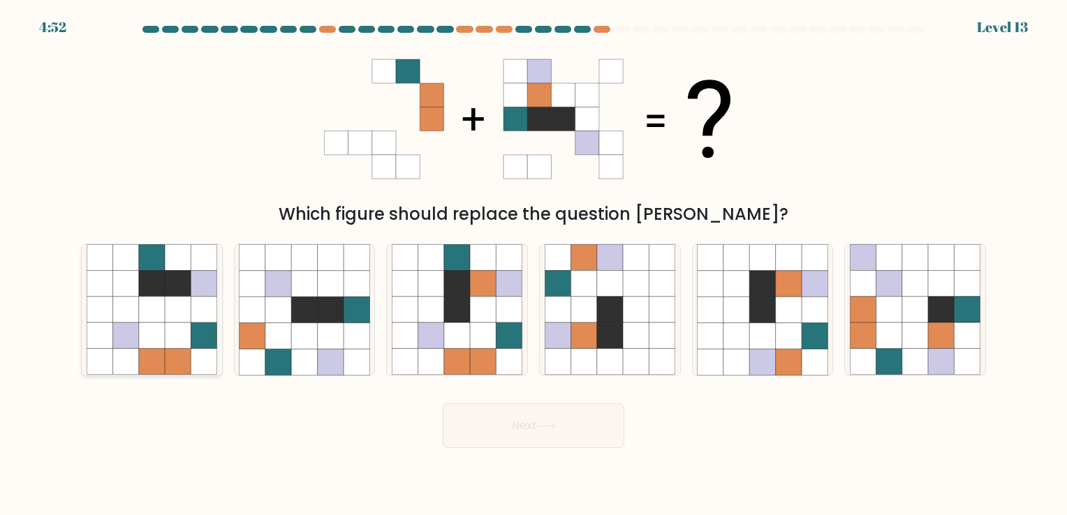
click at [174, 332] on icon at bounding box center [178, 336] width 26 height 26
click at [533, 265] on input "a." at bounding box center [533, 261] width 1 height 7
radio input "true"
click at [460, 441] on button "Next" at bounding box center [533, 425] width 181 height 45
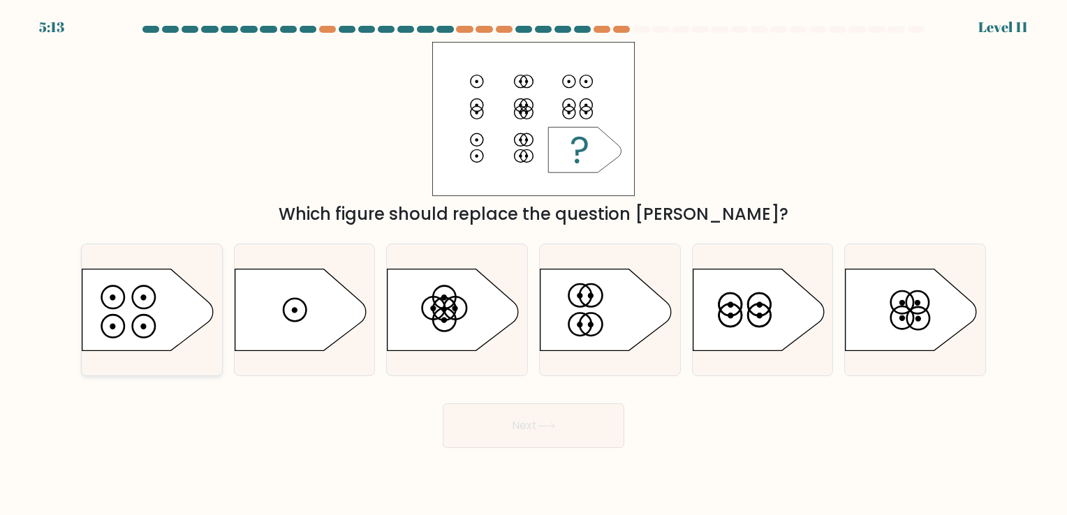
click at [199, 311] on icon at bounding box center [147, 310] width 131 height 82
click at [533, 265] on input "a." at bounding box center [533, 261] width 1 height 7
radio input "true"
click at [511, 431] on button "Next" at bounding box center [533, 425] width 181 height 45
click at [556, 431] on button "Next" at bounding box center [533, 425] width 181 height 45
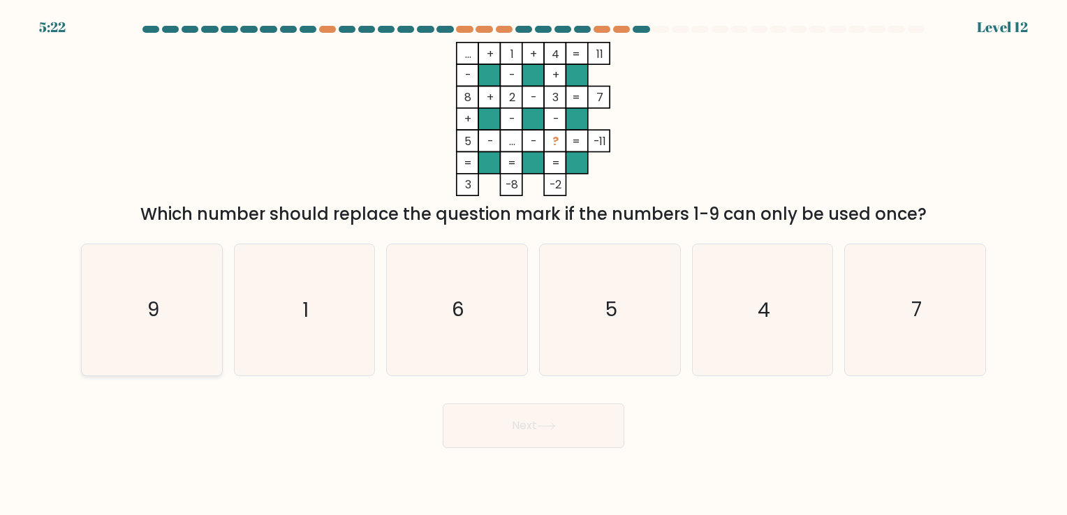
click at [156, 318] on text "9" at bounding box center [153, 310] width 12 height 27
click at [533, 265] on input "a. 9" at bounding box center [533, 261] width 1 height 7
radio input "true"
click at [470, 434] on button "Next" at bounding box center [533, 425] width 181 height 45
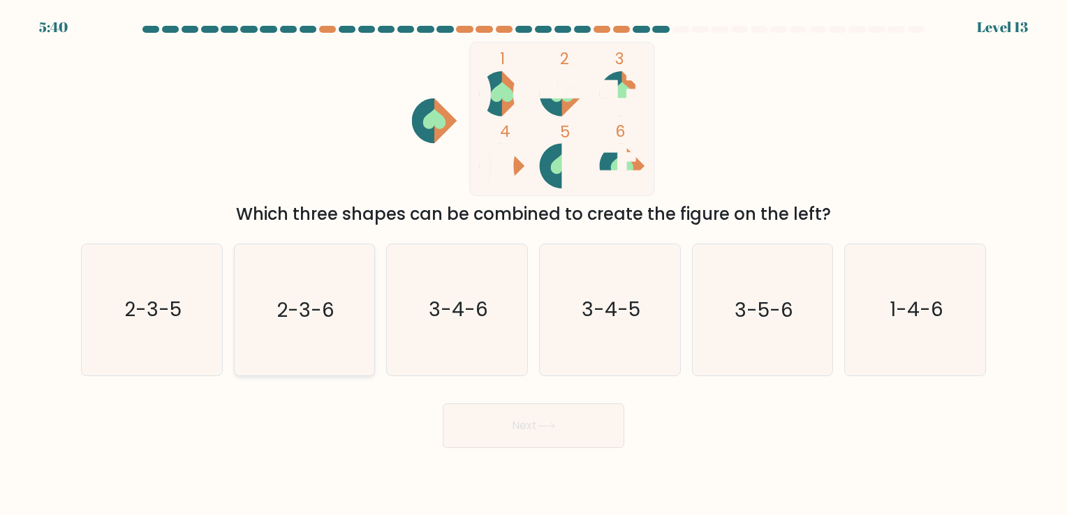
click at [329, 327] on icon "2-3-6" at bounding box center [304, 309] width 131 height 131
click at [533, 265] on input "b. 2-3-6" at bounding box center [533, 261] width 1 height 7
radio input "true"
click at [516, 443] on button "Next" at bounding box center [533, 425] width 181 height 45
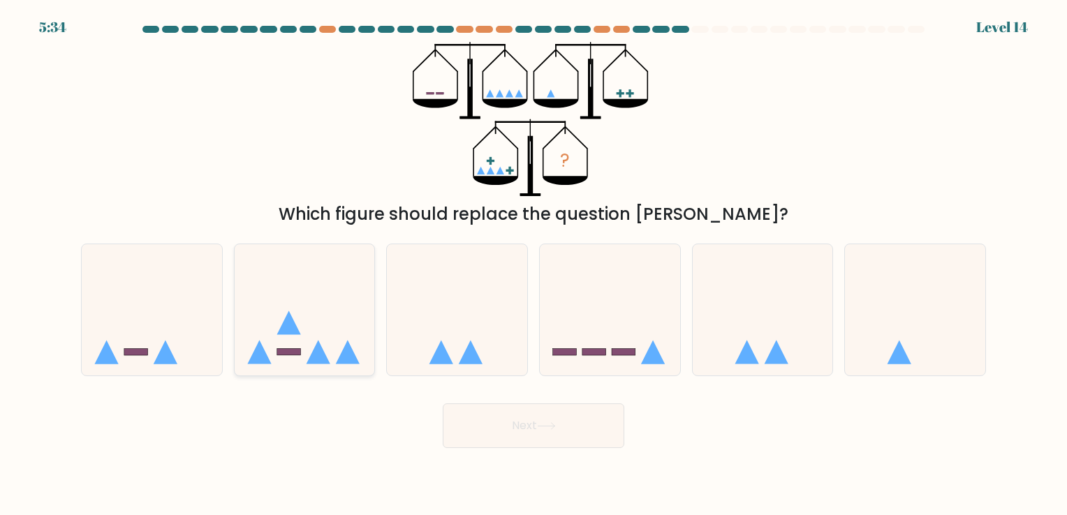
click at [315, 321] on icon at bounding box center [305, 310] width 140 height 116
click at [533, 265] on input "b." at bounding box center [533, 261] width 1 height 7
radio input "true"
click at [510, 417] on button "Next" at bounding box center [533, 425] width 181 height 45
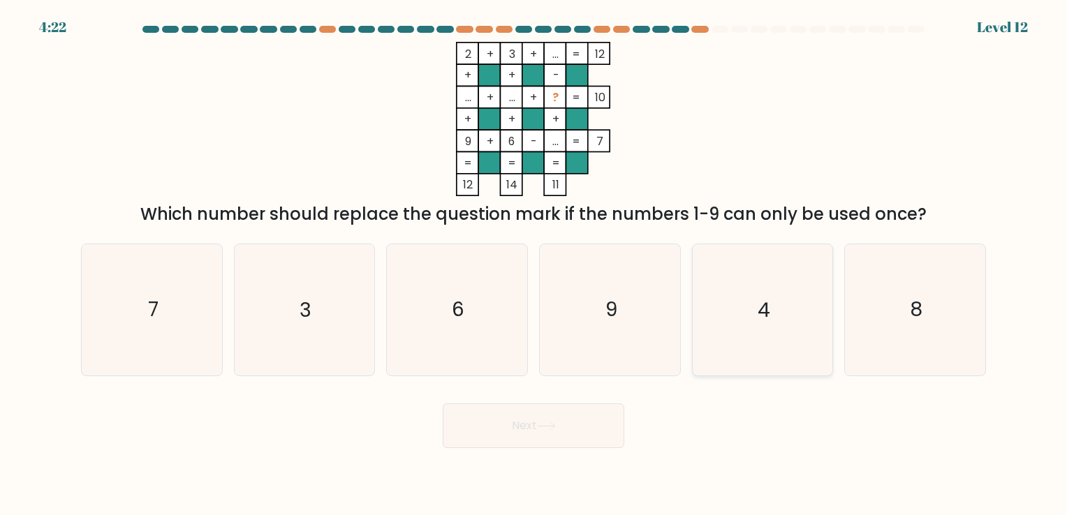
click at [767, 320] on text "4" at bounding box center [763, 310] width 13 height 27
click at [534, 265] on input "e. 4" at bounding box center [533, 261] width 1 height 7
radio input "true"
click at [573, 415] on button "Next" at bounding box center [533, 425] width 181 height 45
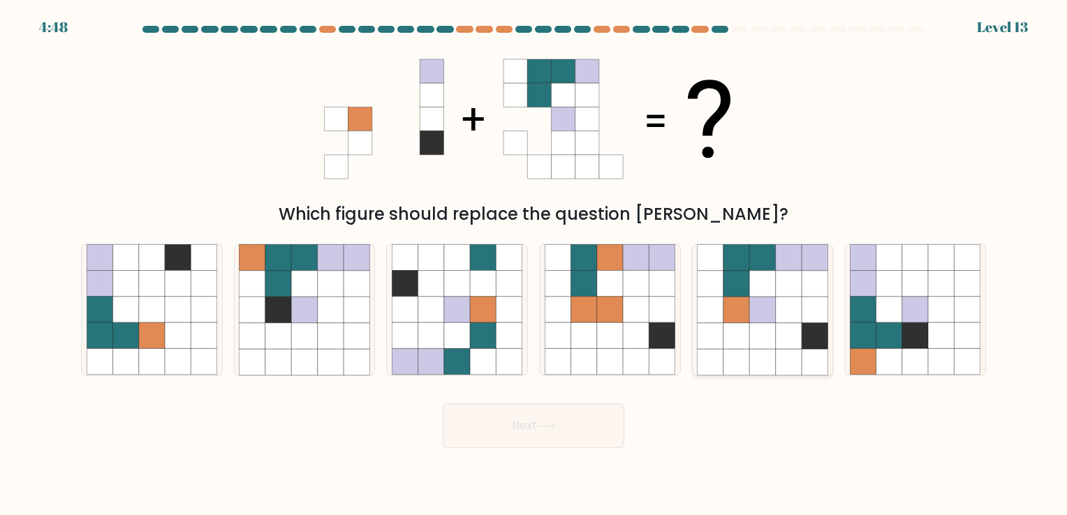
click at [746, 319] on icon at bounding box center [736, 310] width 26 height 26
click at [534, 265] on input "e." at bounding box center [533, 261] width 1 height 7
radio input "true"
click at [544, 437] on button "Next" at bounding box center [533, 425] width 181 height 45
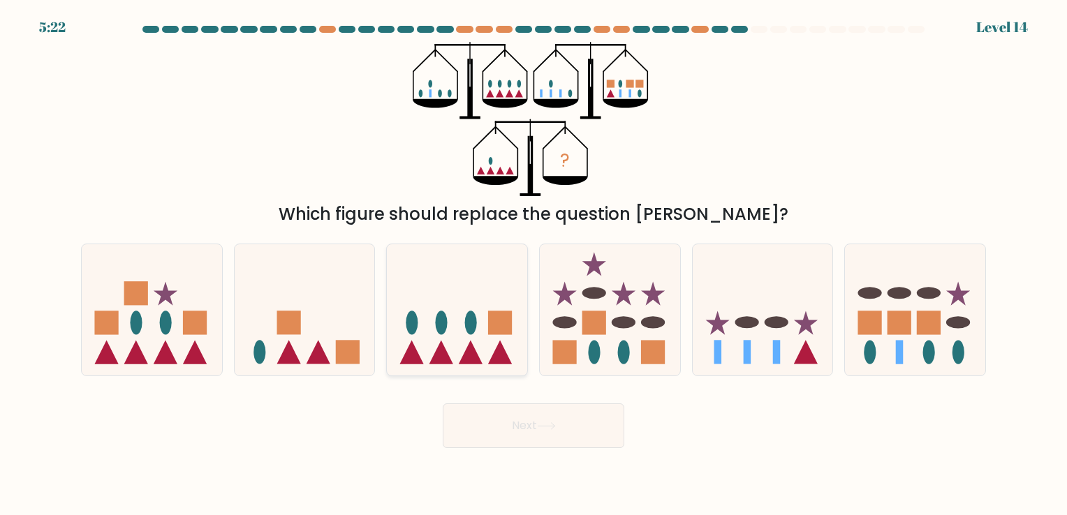
click at [450, 327] on icon at bounding box center [457, 310] width 140 height 116
click at [533, 265] on input "c." at bounding box center [533, 261] width 1 height 7
radio input "true"
click at [506, 437] on button "Next" at bounding box center [533, 425] width 181 height 45
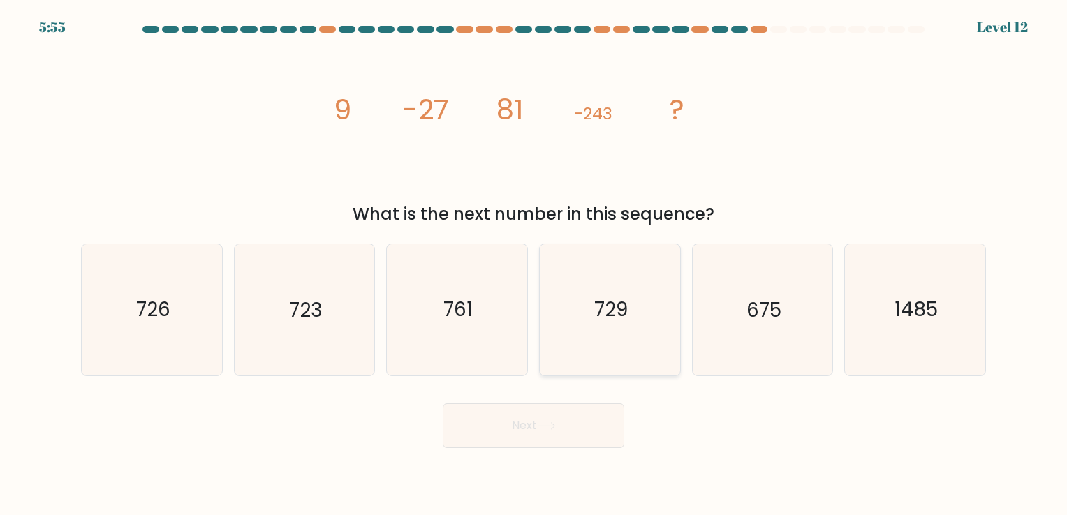
click at [581, 345] on icon "729" at bounding box center [609, 309] width 131 height 131
click at [534, 265] on input "d. 729" at bounding box center [533, 261] width 1 height 7
radio input "true"
click at [556, 419] on button "Next" at bounding box center [533, 425] width 181 height 45
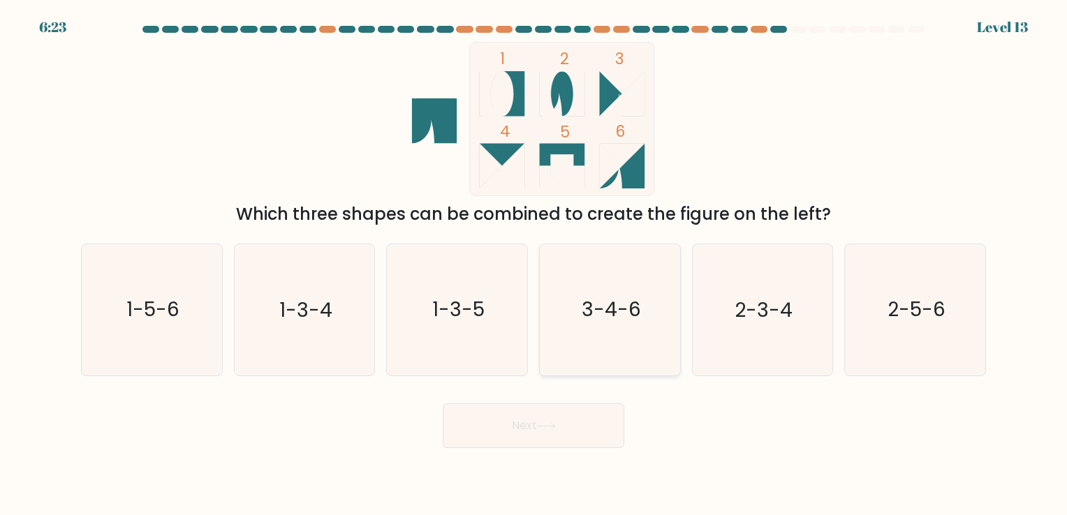
click at [647, 329] on icon "3-4-6" at bounding box center [609, 309] width 131 height 131
click at [534, 265] on input "d. 3-4-6" at bounding box center [533, 261] width 1 height 7
radio input "true"
click at [550, 413] on button "Next" at bounding box center [533, 425] width 181 height 45
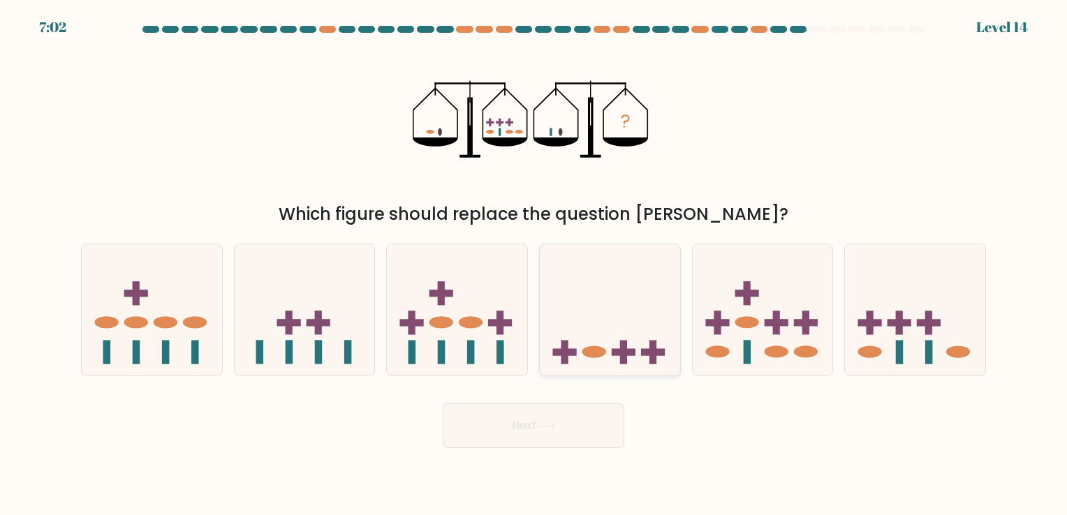
click at [604, 320] on icon at bounding box center [610, 310] width 140 height 116
click at [534, 265] on input "d." at bounding box center [533, 261] width 1 height 7
radio input "true"
click at [552, 417] on button "Next" at bounding box center [533, 425] width 181 height 45
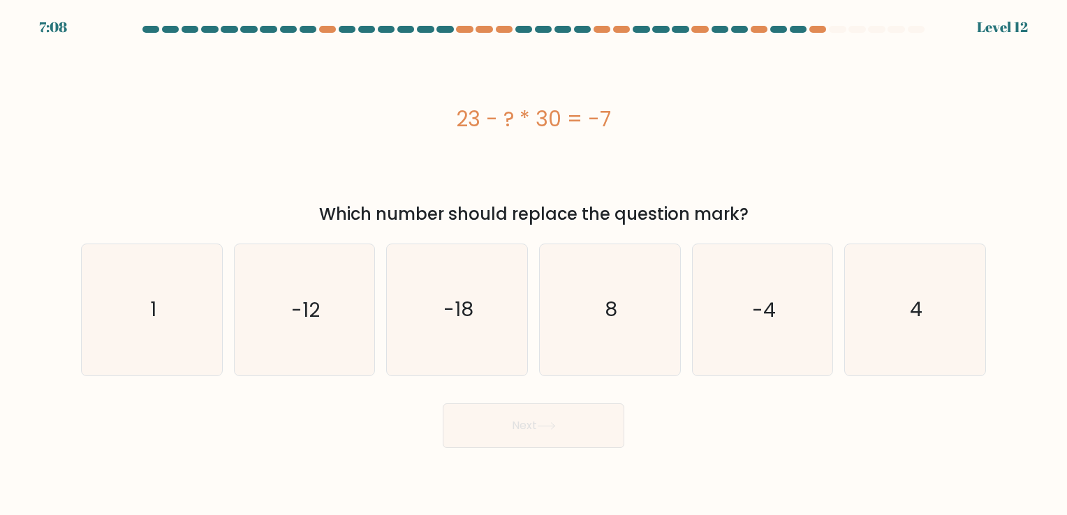
drag, startPoint x: 615, startPoint y: 135, endPoint x: 448, endPoint y: 120, distance: 167.5
click at [448, 120] on div "23 - ? * 30 = -7" at bounding box center [533, 118] width 905 height 31
copy div "23 - ? * 30 = -7"
click at [154, 310] on text "1" at bounding box center [153, 310] width 6 height 27
click at [533, 265] on input "a. 1" at bounding box center [533, 261] width 1 height 7
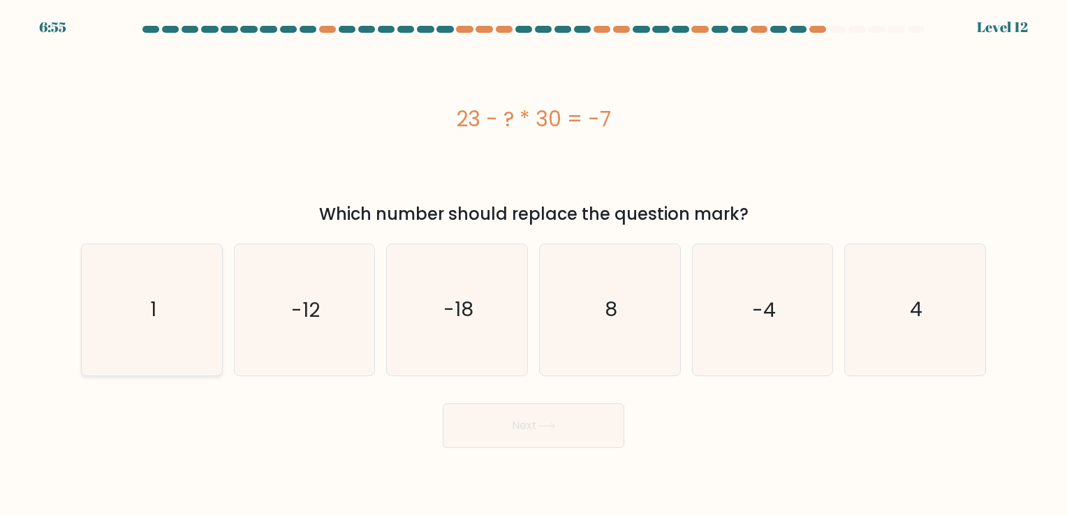
radio input "true"
click at [482, 436] on button "Next" at bounding box center [533, 425] width 181 height 45
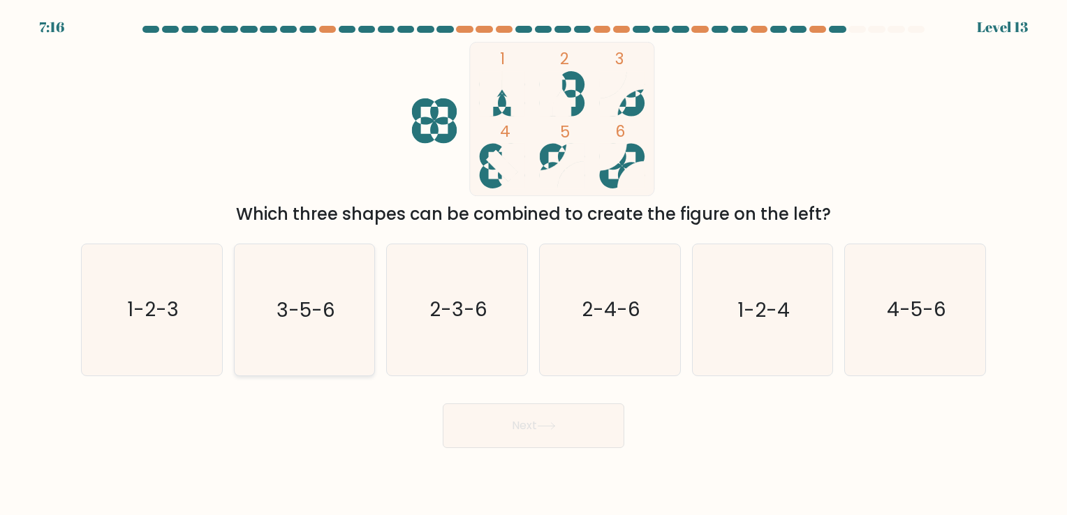
click at [268, 327] on icon "3-5-6" at bounding box center [304, 309] width 131 height 131
click at [533, 265] on input "b. 3-5-6" at bounding box center [533, 261] width 1 height 7
radio input "true"
click at [531, 411] on button "Next" at bounding box center [533, 425] width 181 height 45
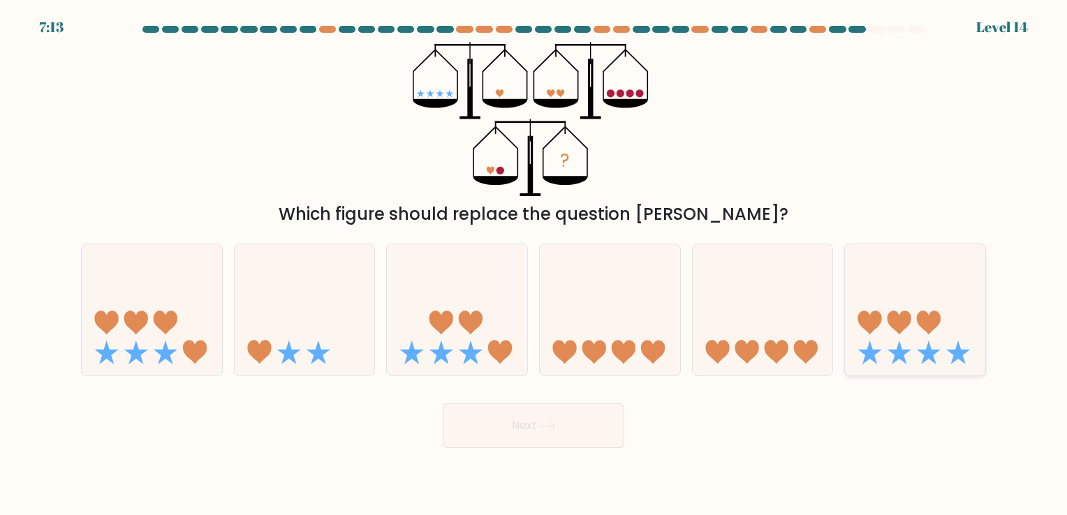
click at [943, 297] on icon at bounding box center [915, 310] width 140 height 116
click at [534, 265] on input "f." at bounding box center [533, 261] width 1 height 7
radio input "true"
click at [603, 427] on button "Next" at bounding box center [533, 425] width 181 height 45
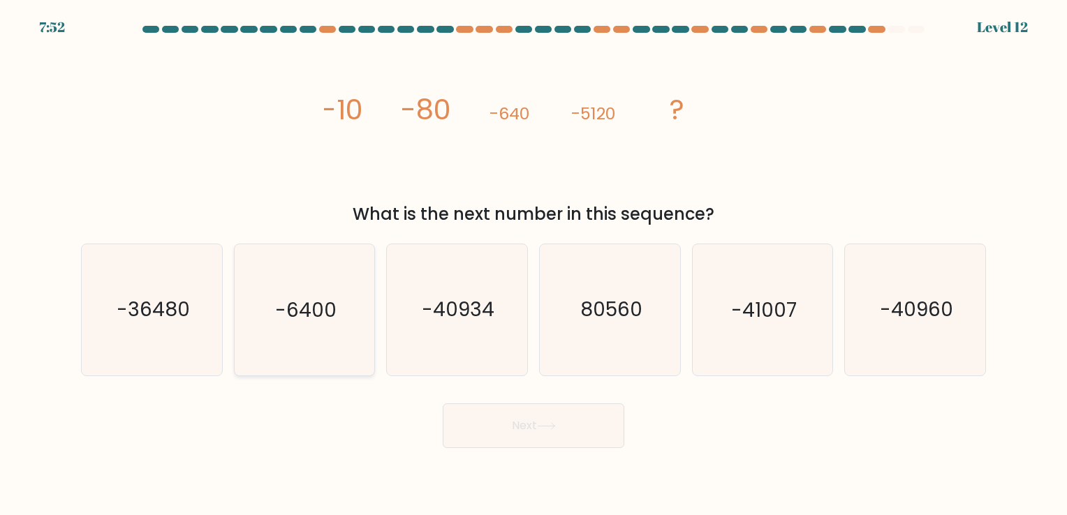
click at [329, 316] on text "-6400" at bounding box center [305, 310] width 61 height 27
click at [533, 265] on input "b. -6400" at bounding box center [533, 261] width 1 height 7
radio input "true"
click at [458, 424] on button "Next" at bounding box center [533, 425] width 181 height 45
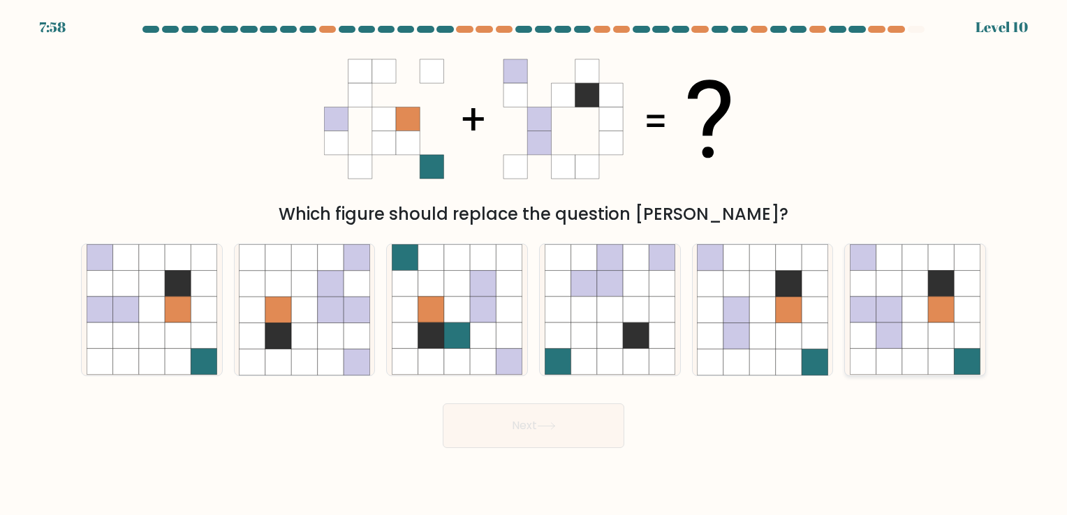
click at [877, 331] on icon at bounding box center [889, 336] width 26 height 26
click at [534, 265] on input "f." at bounding box center [533, 261] width 1 height 7
radio input "true"
click at [598, 439] on button "Next" at bounding box center [533, 425] width 181 height 45
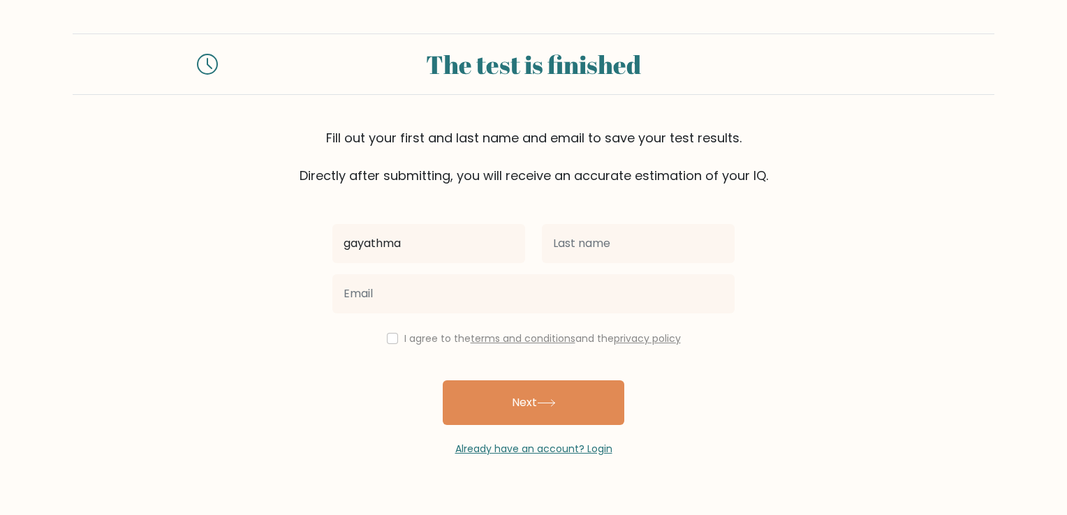
type input "gayathma"
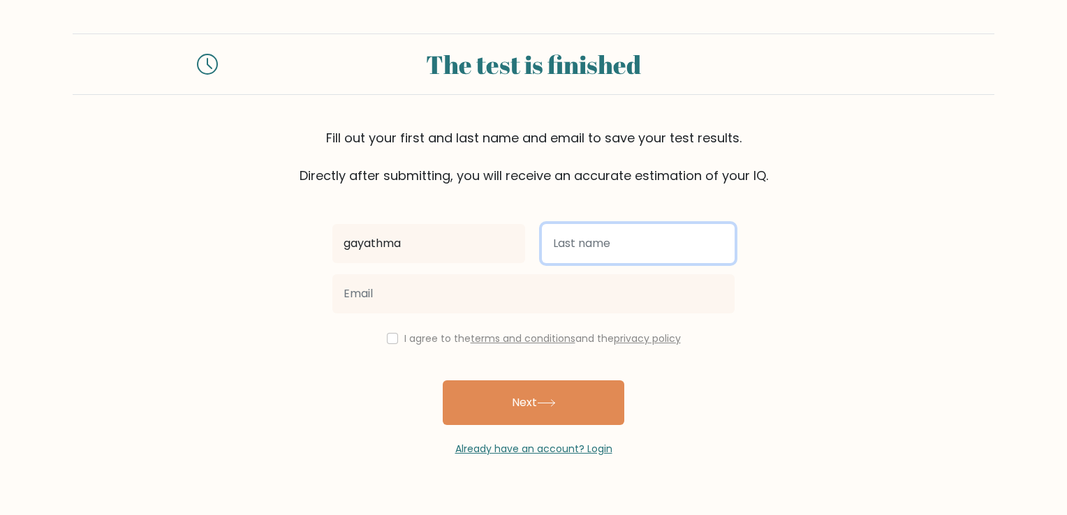
click at [586, 252] on input "text" at bounding box center [638, 243] width 193 height 39
type input "thambavita"
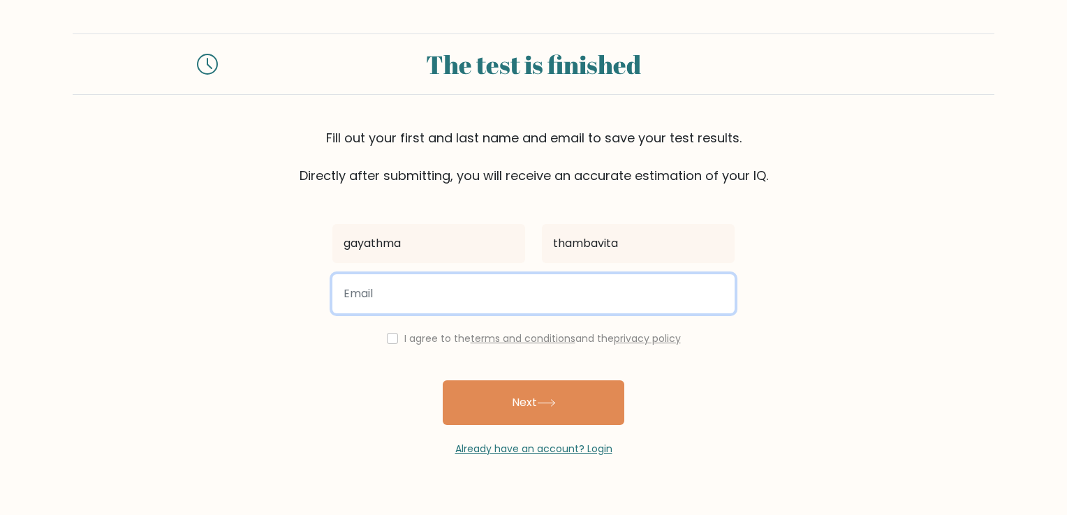
click at [493, 305] on input "email" at bounding box center [533, 293] width 402 height 39
type input "gayathma2002@gmail.com"
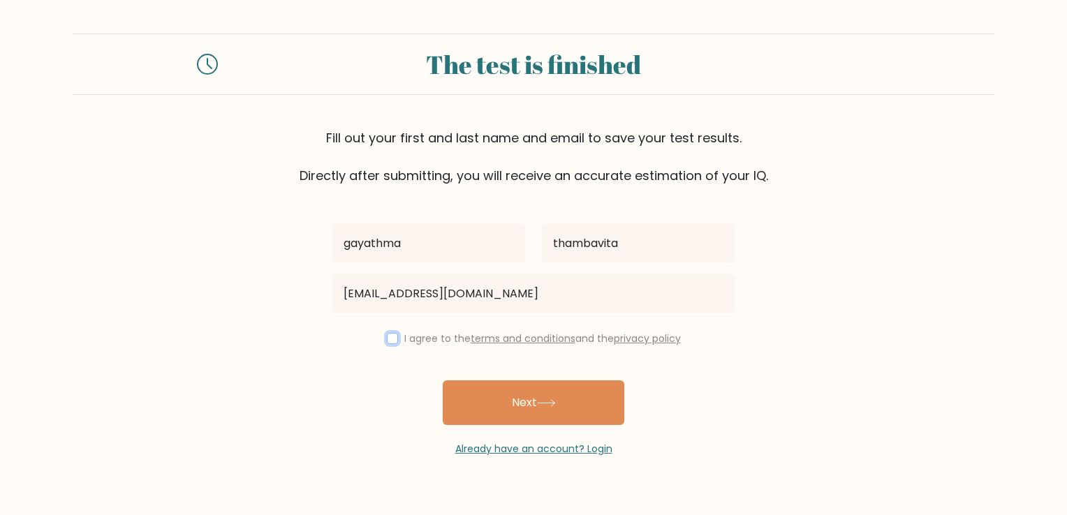
click at [388, 342] on input "checkbox" at bounding box center [392, 338] width 11 height 11
checkbox input "true"
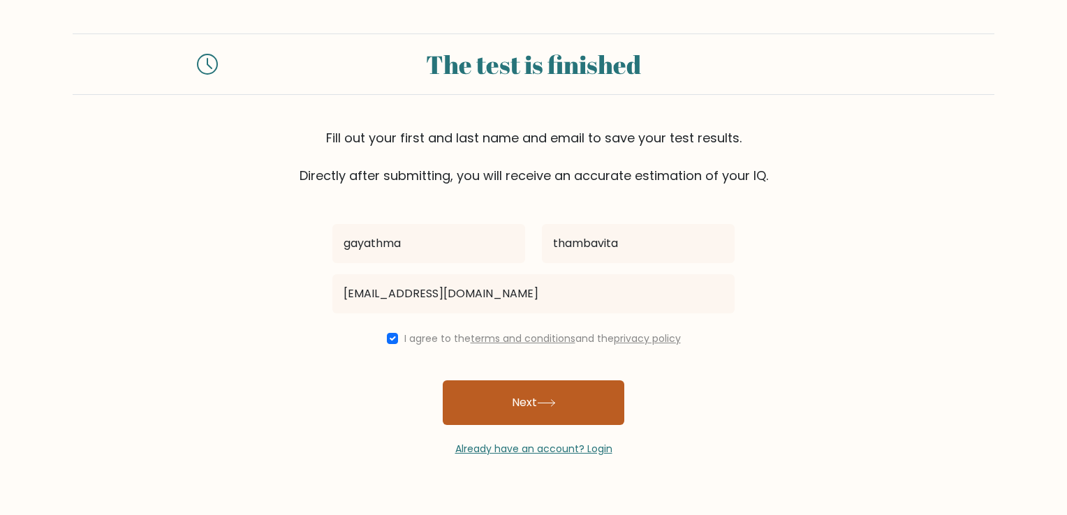
click at [547, 423] on button "Next" at bounding box center [533, 402] width 181 height 45
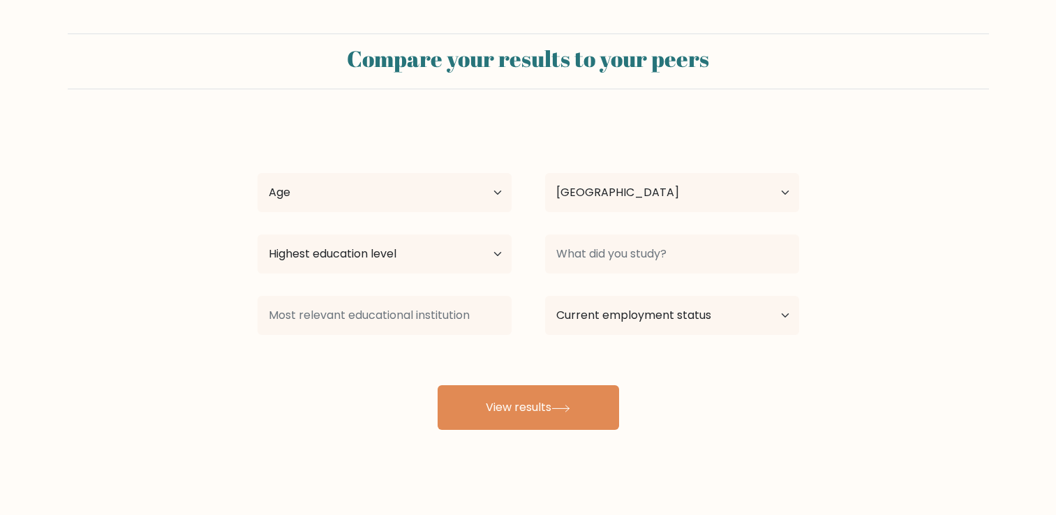
select select "LK"
click at [486, 184] on select "Age Under [DEMOGRAPHIC_DATA] [DEMOGRAPHIC_DATA] [DEMOGRAPHIC_DATA] [DEMOGRAPHIC…" at bounding box center [385, 192] width 254 height 39
select select "18_24"
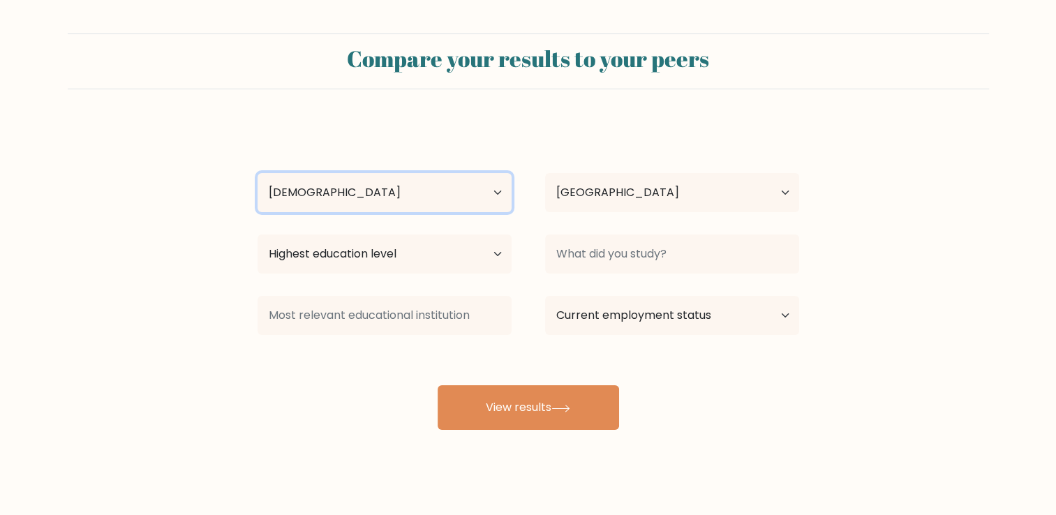
click at [258, 173] on select "Age Under [DEMOGRAPHIC_DATA] [DEMOGRAPHIC_DATA] [DEMOGRAPHIC_DATA] [DEMOGRAPHIC…" at bounding box center [385, 192] width 254 height 39
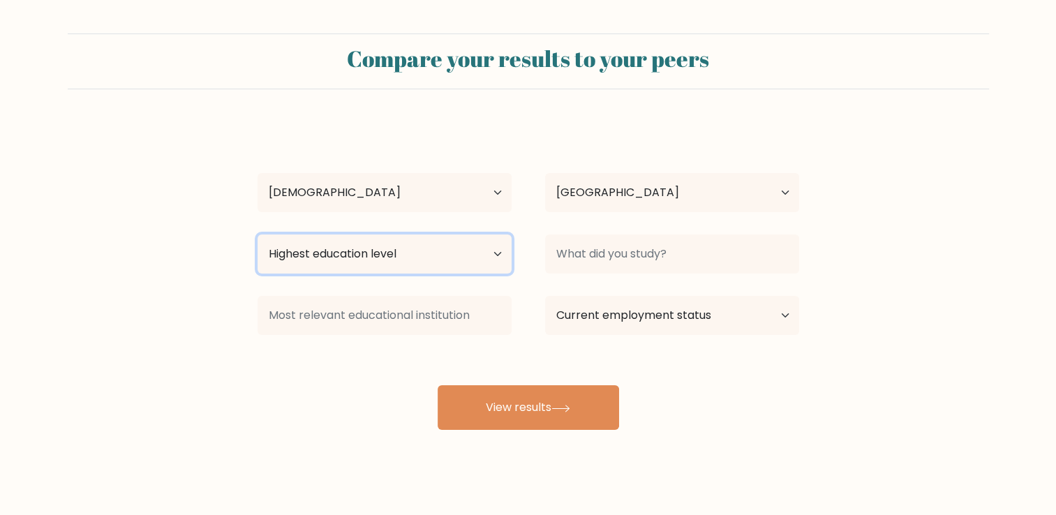
click at [430, 258] on select "Highest education level No schooling Primary Lower Secondary Upper Secondary Oc…" at bounding box center [385, 254] width 254 height 39
select select "bachelors_degree"
click at [258, 235] on select "Highest education level No schooling Primary Lower Secondary Upper Secondary Oc…" at bounding box center [385, 254] width 254 height 39
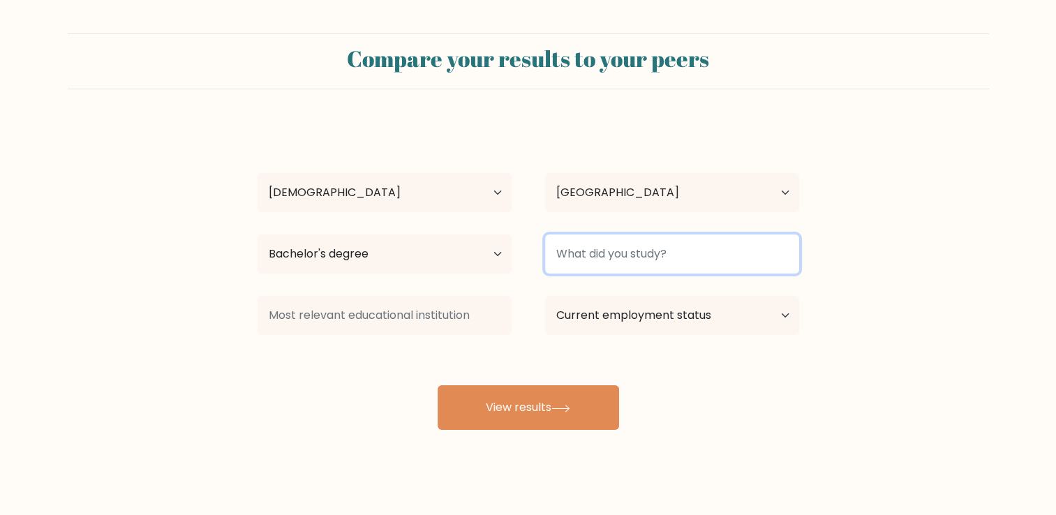
click at [607, 263] on input at bounding box center [672, 254] width 254 height 39
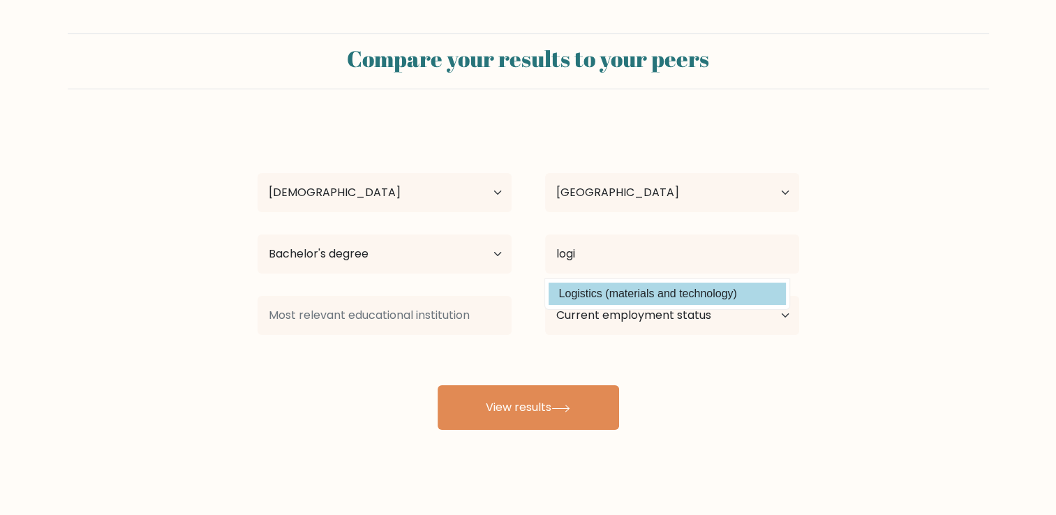
click at [617, 300] on div "gayathma thambavita Age Under 18 years old 18-24 years old 25-34 years old 35-4…" at bounding box center [528, 276] width 558 height 307
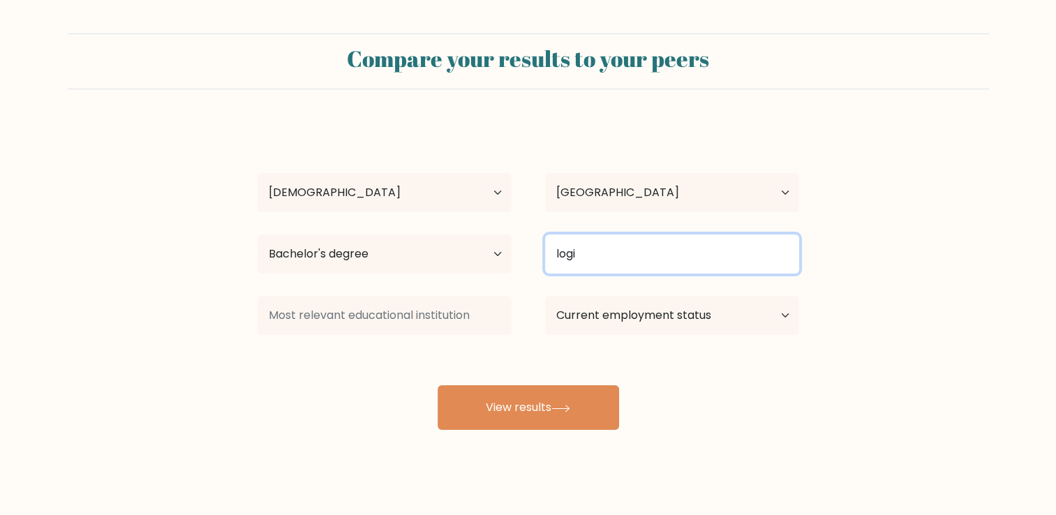
click at [588, 252] on input "logi" at bounding box center [672, 254] width 254 height 39
drag, startPoint x: 585, startPoint y: 255, endPoint x: 530, endPoint y: 247, distance: 55.1
click at [530, 247] on div "logi Logistics (materials and technology)" at bounding box center [672, 254] width 288 height 50
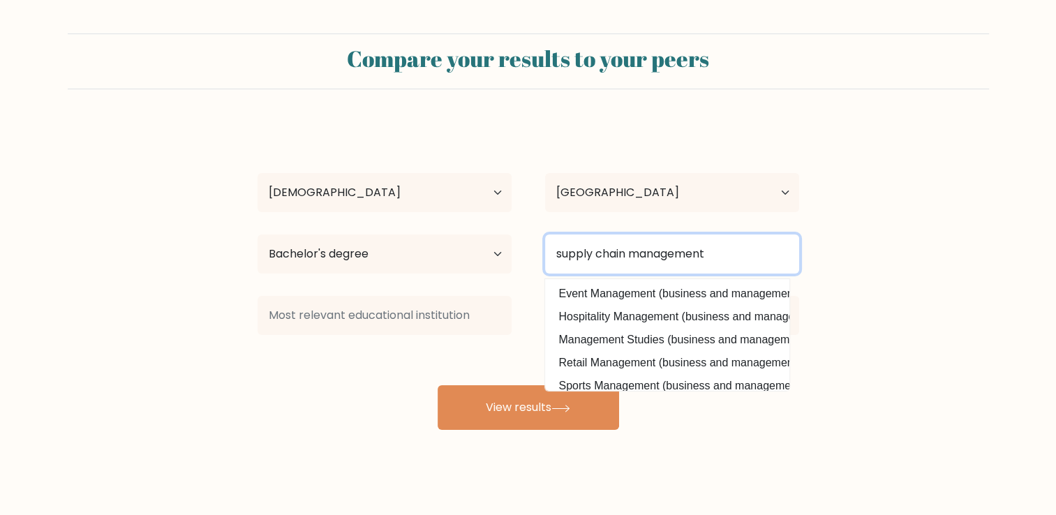
type input "supply chain management"
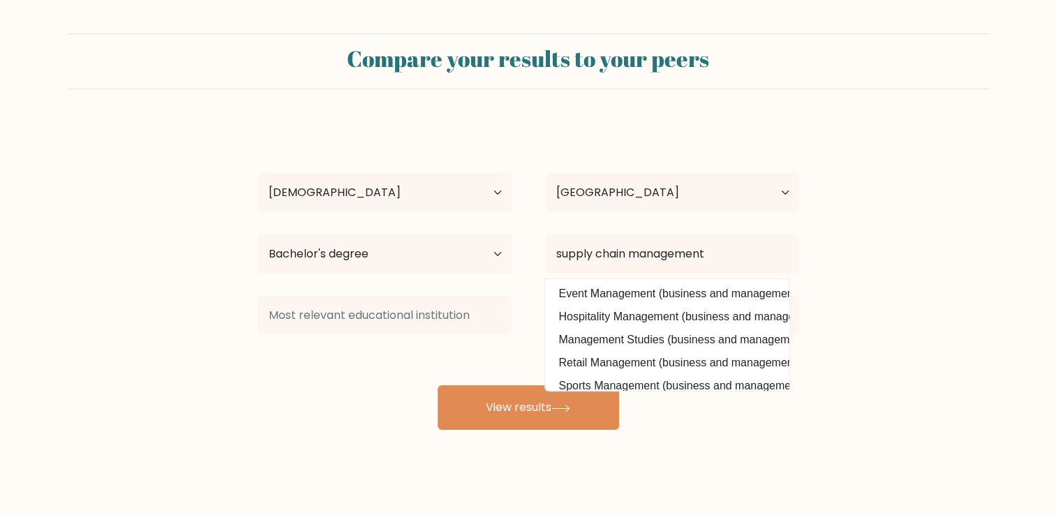
click at [371, 338] on div at bounding box center [385, 315] width 288 height 50
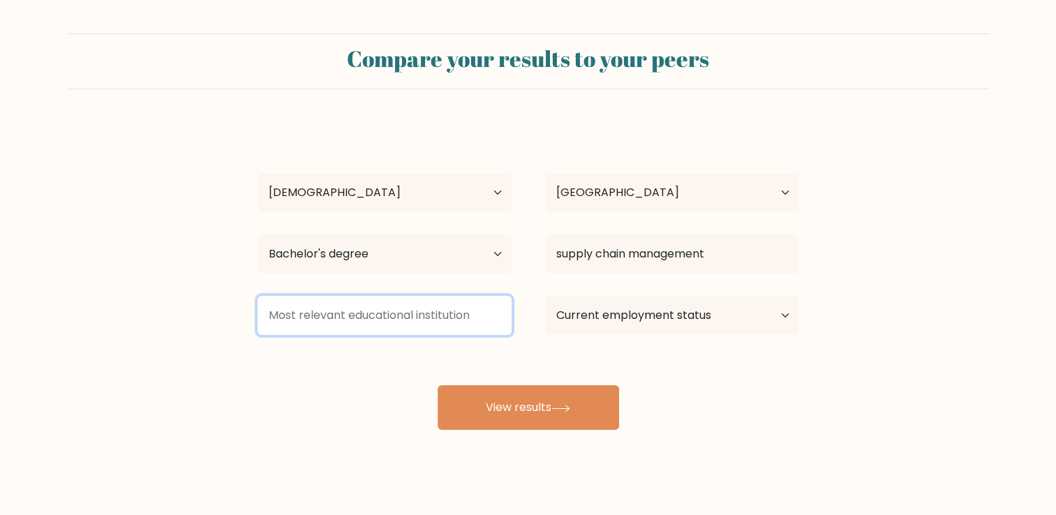
click at [392, 304] on input at bounding box center [385, 315] width 254 height 39
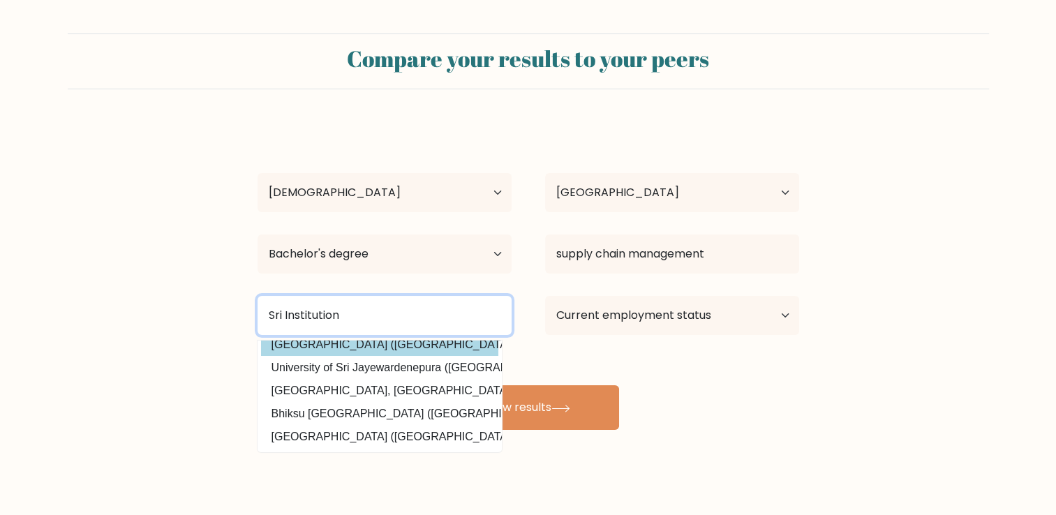
scroll to position [47, 0]
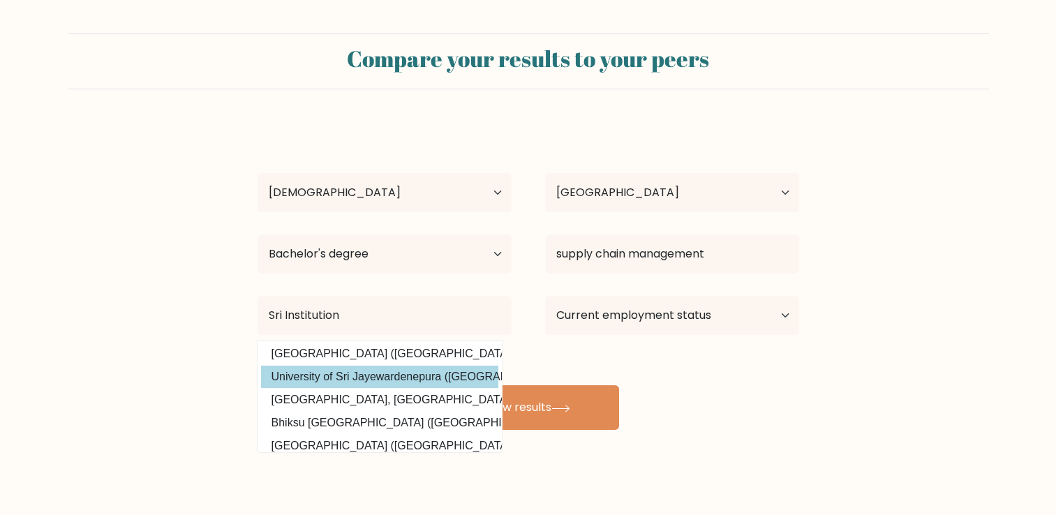
click at [403, 372] on div "gayathma thambavita Age Under 18 years old 18-24 years old 25-34 years old 35-4…" at bounding box center [528, 276] width 558 height 307
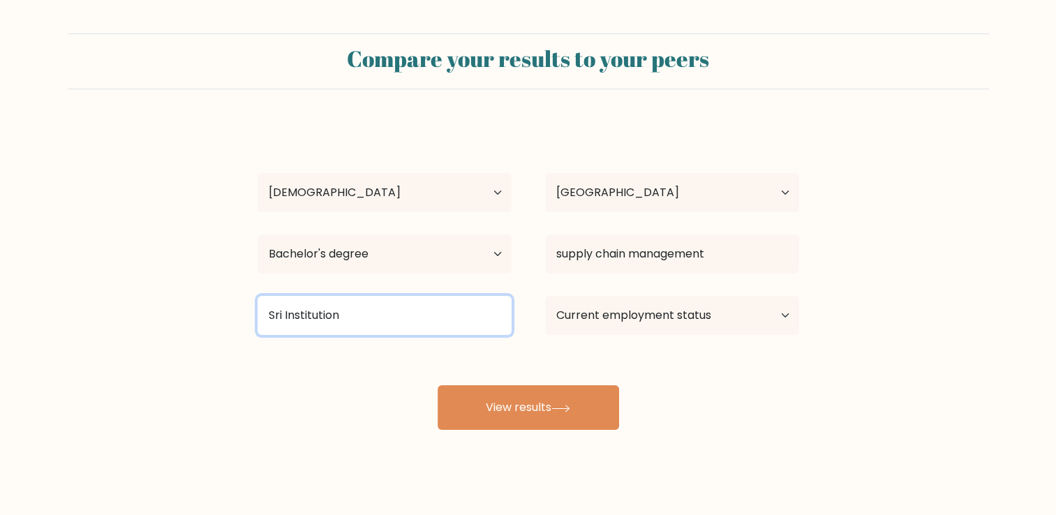
click at [433, 315] on input "Sri Institution" at bounding box center [385, 315] width 254 height 39
drag, startPoint x: 409, startPoint y: 313, endPoint x: 248, endPoint y: 314, distance: 160.5
click at [248, 314] on div "Sri Institution Kurdistan Institution for Strategic Studies and Scientific Rese…" at bounding box center [385, 315] width 288 height 50
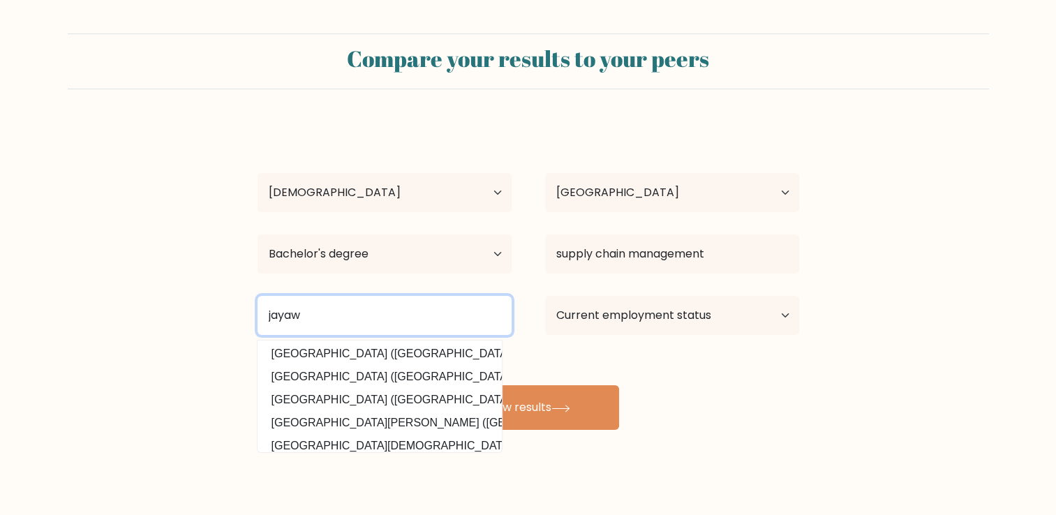
scroll to position [0, 0]
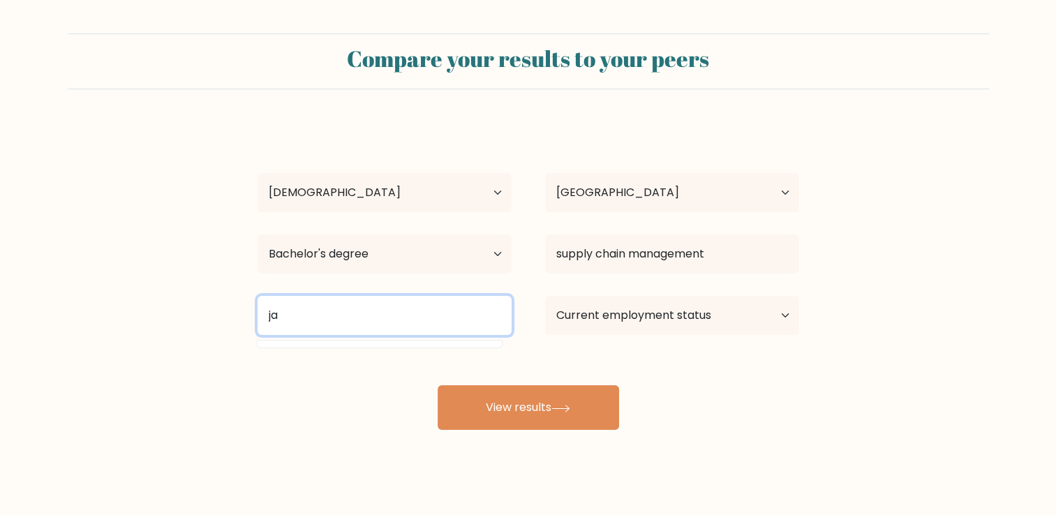
type input "j"
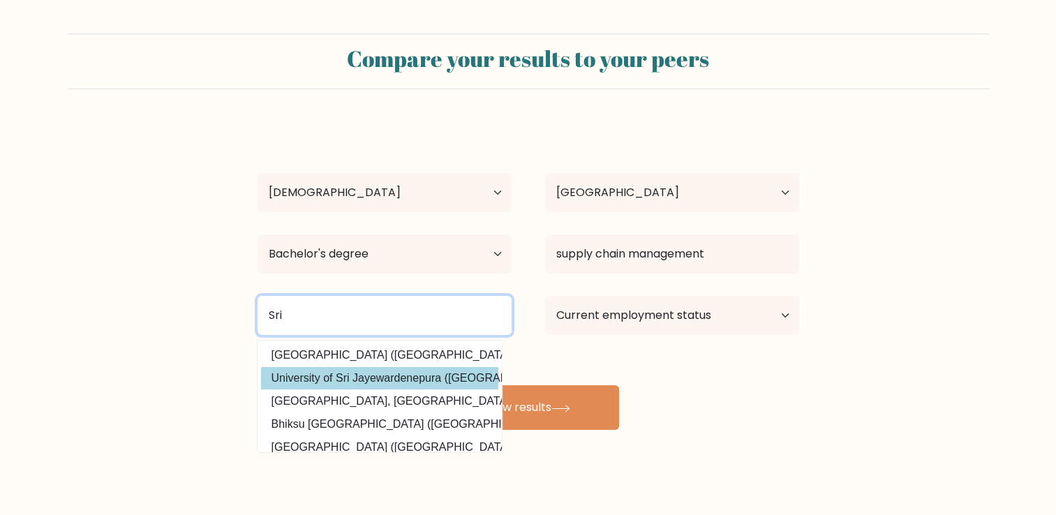
type input "Sri"
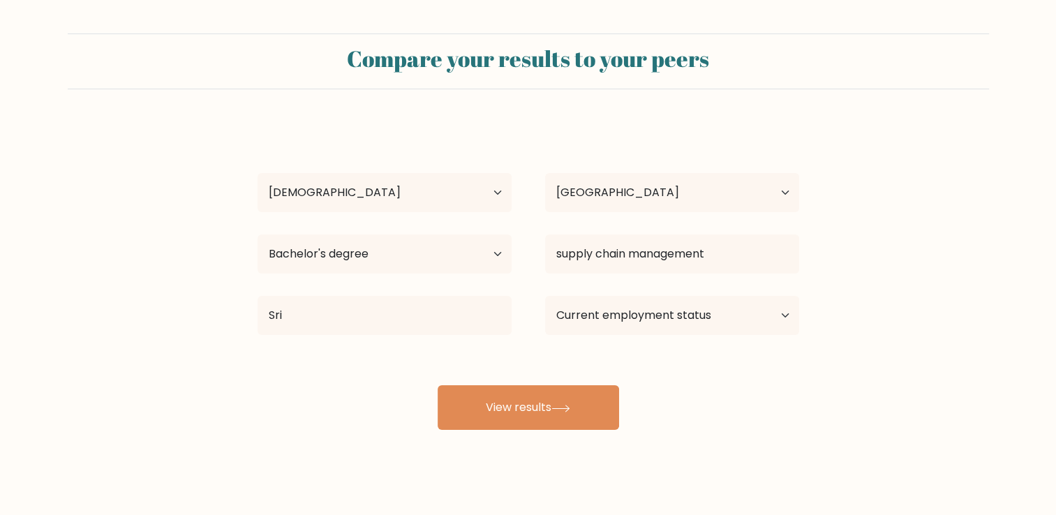
click at [378, 376] on div "gayathma thambavita Age Under 18 years old 18-24 years old 25-34 years old 35-4…" at bounding box center [528, 276] width 558 height 307
click at [588, 320] on select "Current employment status Employed Student Retired Other / prefer not to answer" at bounding box center [672, 315] width 254 height 39
select select "student"
click at [545, 296] on select "Current employment status Employed Student Retired Other / prefer not to answer" at bounding box center [672, 315] width 254 height 39
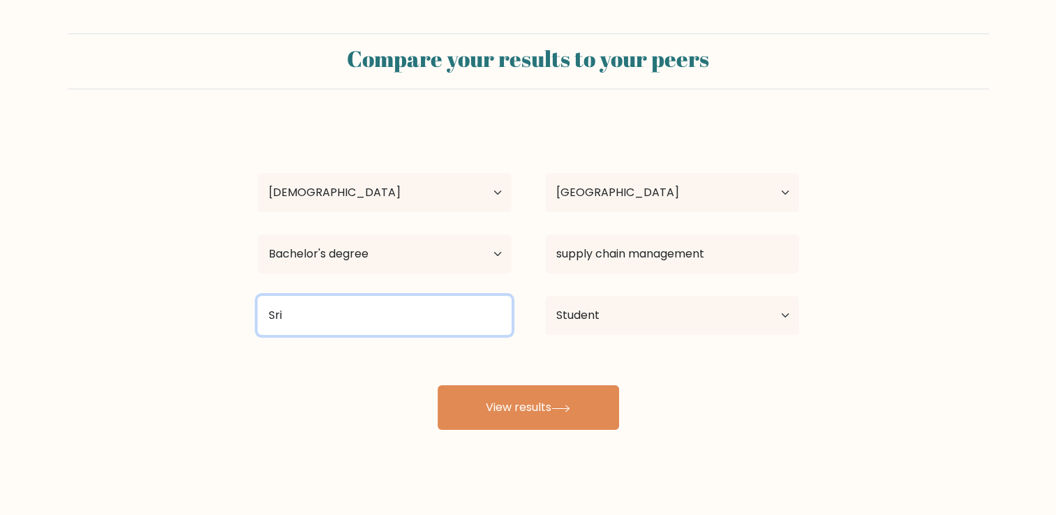
click at [464, 305] on input "Sri" at bounding box center [385, 315] width 254 height 39
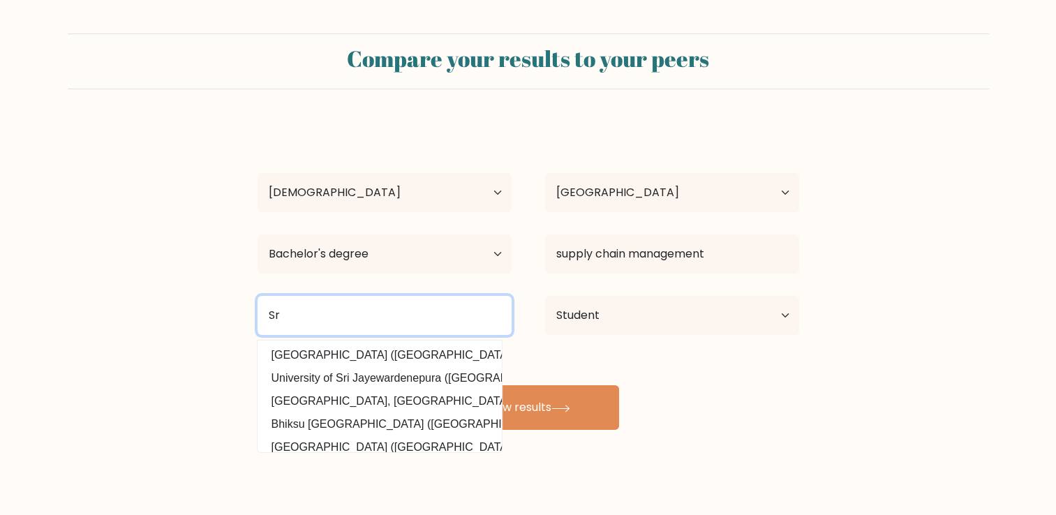
type input "S"
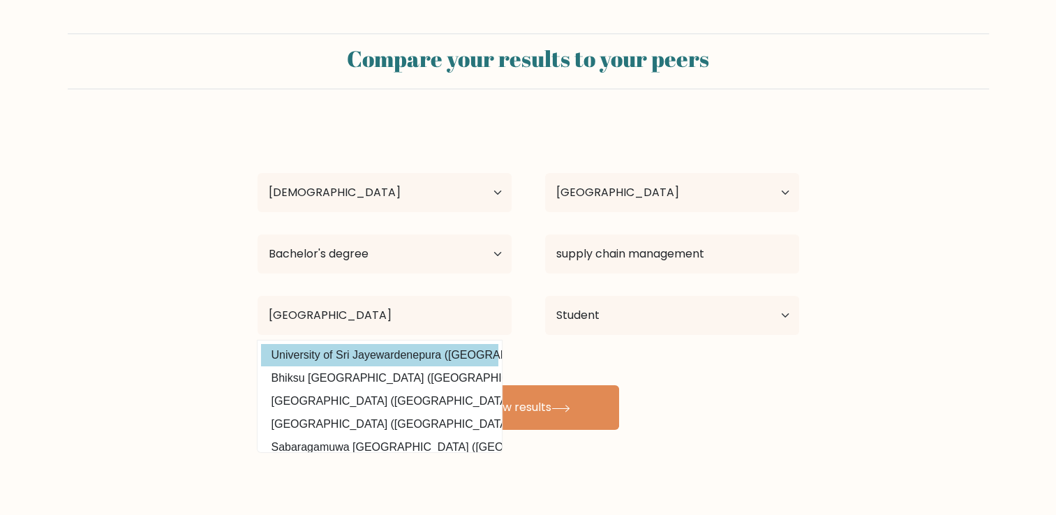
click at [467, 356] on div "gayathma thambavita Age Under 18 years old 18-24 years old 25-34 years old 35-4…" at bounding box center [528, 276] width 558 height 307
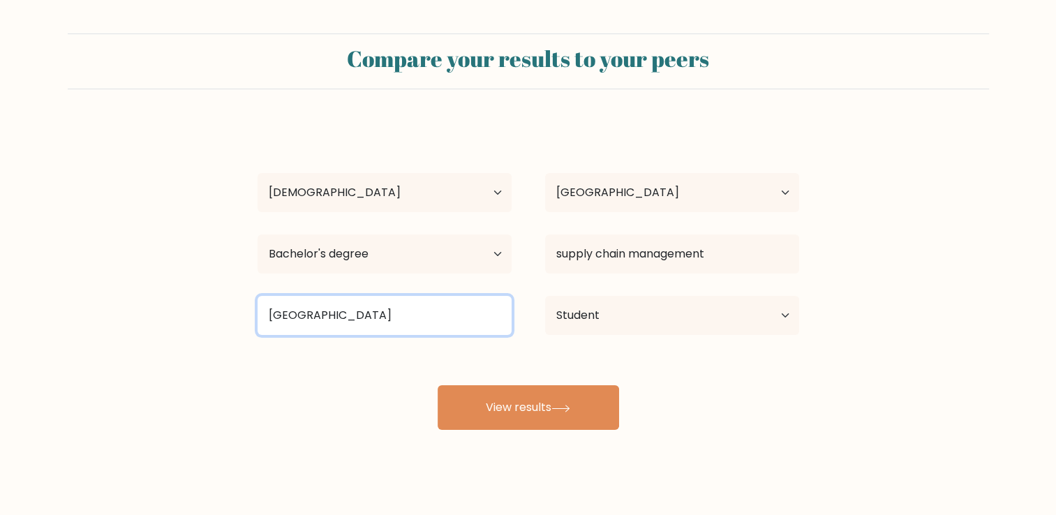
click at [417, 323] on input "University of Sri" at bounding box center [385, 315] width 254 height 39
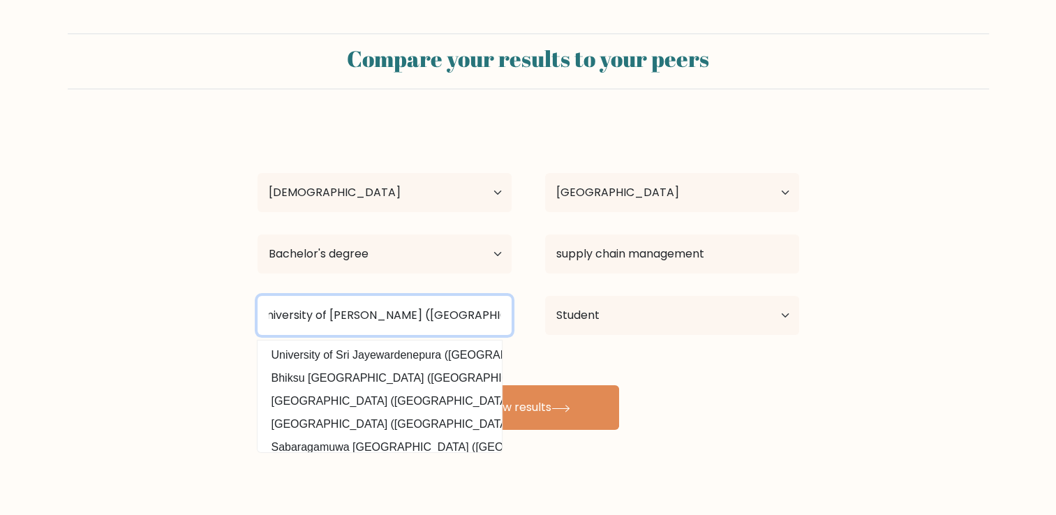
scroll to position [0, 15]
click at [341, 311] on input "University of Sri jayewardenepura (Sri lanka)" at bounding box center [385, 315] width 254 height 39
click at [475, 314] on input "University of Sri Jayewardenepura (Sri lanka)" at bounding box center [385, 315] width 254 height 39
type input "University of Sri Jayewardenepura (Sri Lanka)"
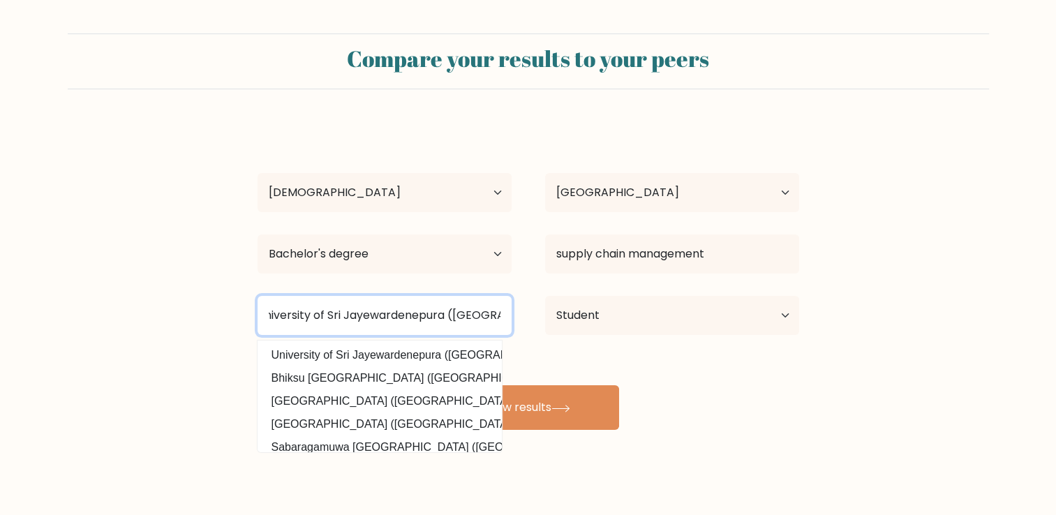
click at [438, 385] on button "View results" at bounding box center [528, 407] width 181 height 45
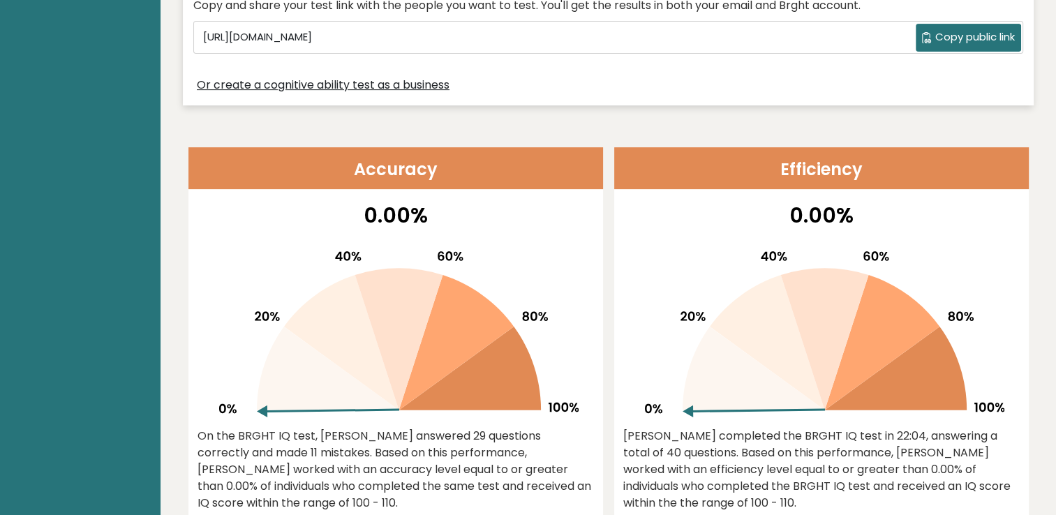
scroll to position [472, 0]
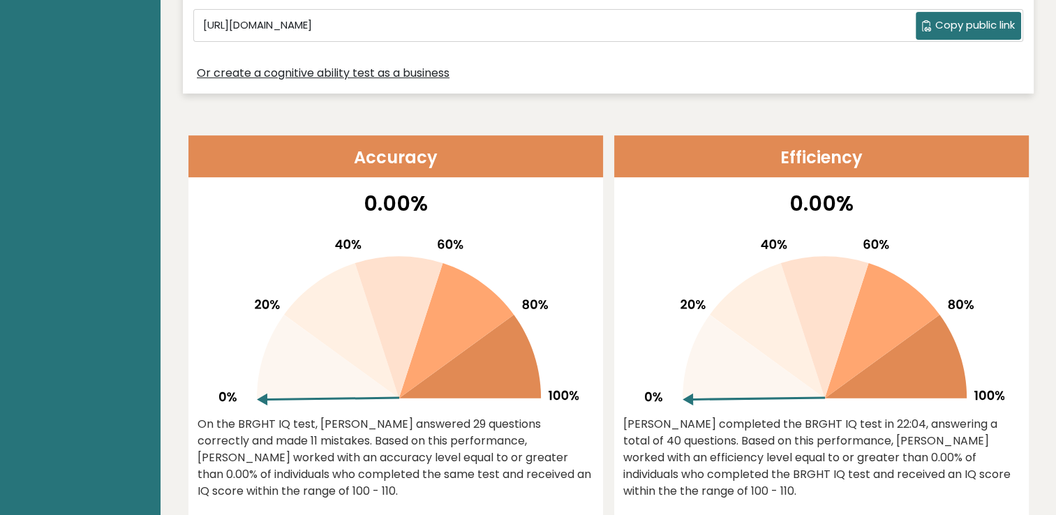
drag, startPoint x: 304, startPoint y: 420, endPoint x: 374, endPoint y: 483, distance: 94.4
click at [374, 483] on div "On the BRGHT IQ test, [PERSON_NAME] answered 29 questions correctly and made 11…" at bounding box center [396, 458] width 396 height 84
drag, startPoint x: 374, startPoint y: 483, endPoint x: 326, endPoint y: 442, distance: 63.4
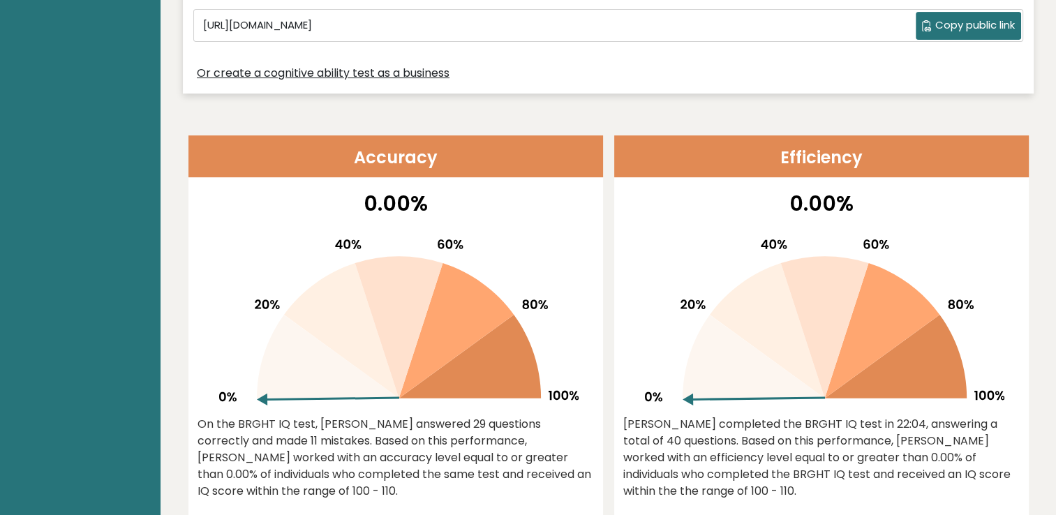
click at [326, 442] on div "On the BRGHT IQ test, [PERSON_NAME] answered 29 questions correctly and made 11…" at bounding box center [396, 458] width 396 height 84
drag, startPoint x: 326, startPoint y: 442, endPoint x: 455, endPoint y: 415, distance: 132.0
click at [455, 415] on div "0.00% On the BRGHT IQ test, [PERSON_NAME] answered 29 questions correctly and m…" at bounding box center [395, 356] width 415 height 336
drag, startPoint x: 455, startPoint y: 415, endPoint x: 399, endPoint y: 465, distance: 75.1
click at [399, 465] on div "On the BRGHT IQ test, [PERSON_NAME] answered 29 questions correctly and made 11…" at bounding box center [396, 458] width 396 height 84
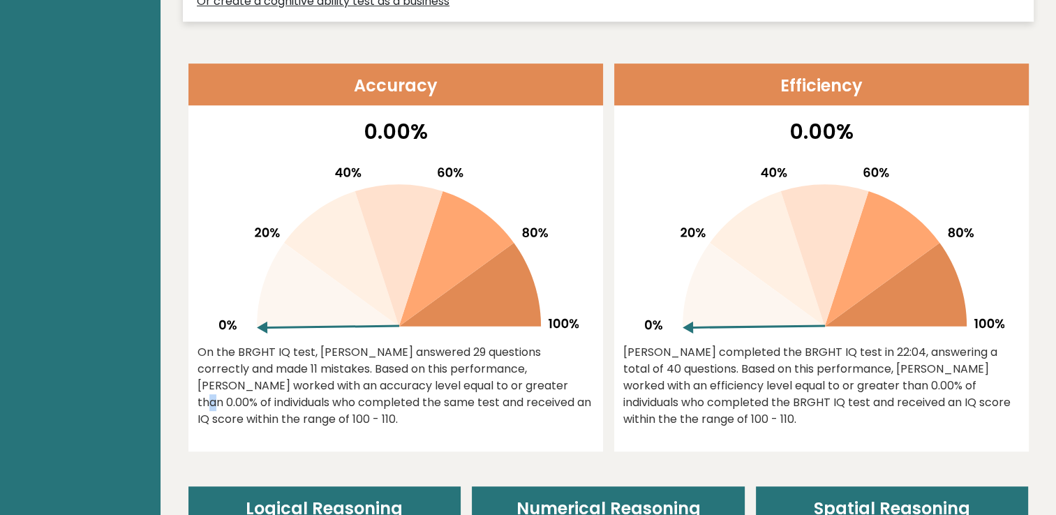
scroll to position [568, 0]
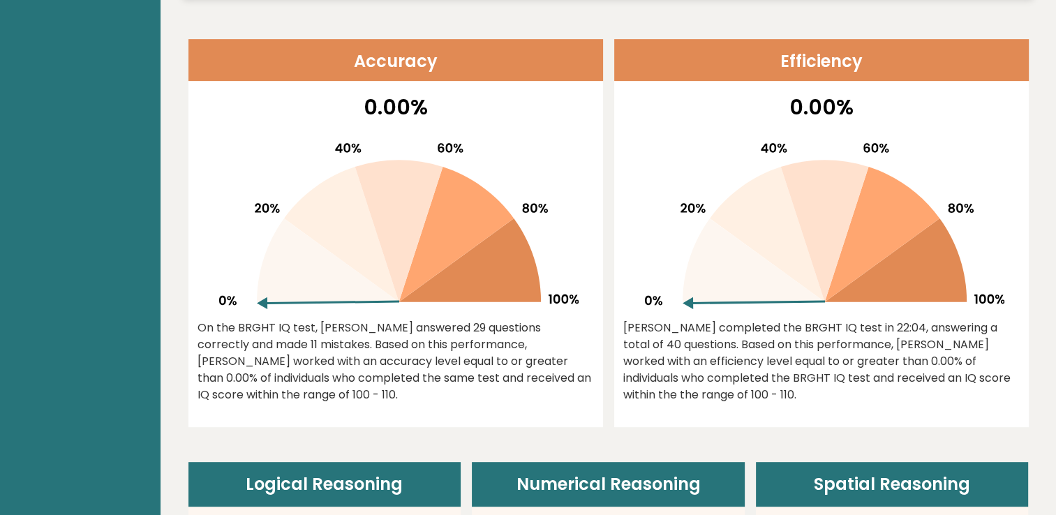
click at [405, 384] on div "On the BRGHT IQ test, [PERSON_NAME] answered 29 questions correctly and made 11…" at bounding box center [396, 362] width 396 height 84
drag, startPoint x: 754, startPoint y: 392, endPoint x: 702, endPoint y: 351, distance: 65.6
click at [702, 351] on div "[PERSON_NAME] completed the BRGHT IQ test in 22:04, answering a total of 40 que…" at bounding box center [821, 362] width 396 height 84
drag, startPoint x: 702, startPoint y: 351, endPoint x: 748, endPoint y: 407, distance: 72.4
click at [748, 407] on div "0.00% [PERSON_NAME] completed the BRGHT IQ test in 22:04, answering a total of …" at bounding box center [821, 259] width 415 height 336
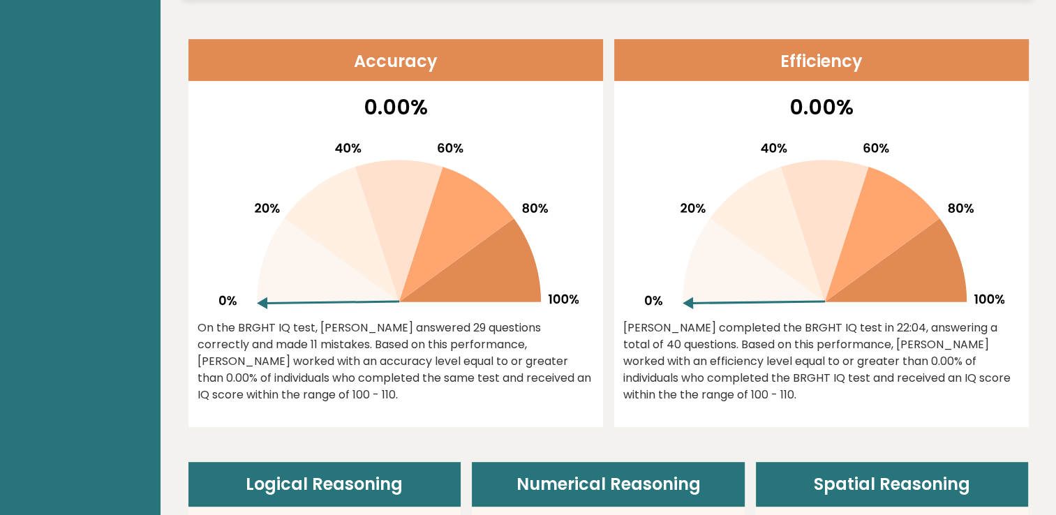
click at [748, 407] on div "0.00% [PERSON_NAME] completed the BRGHT IQ test in 22:04, answering a total of …" at bounding box center [821, 259] width 415 height 336
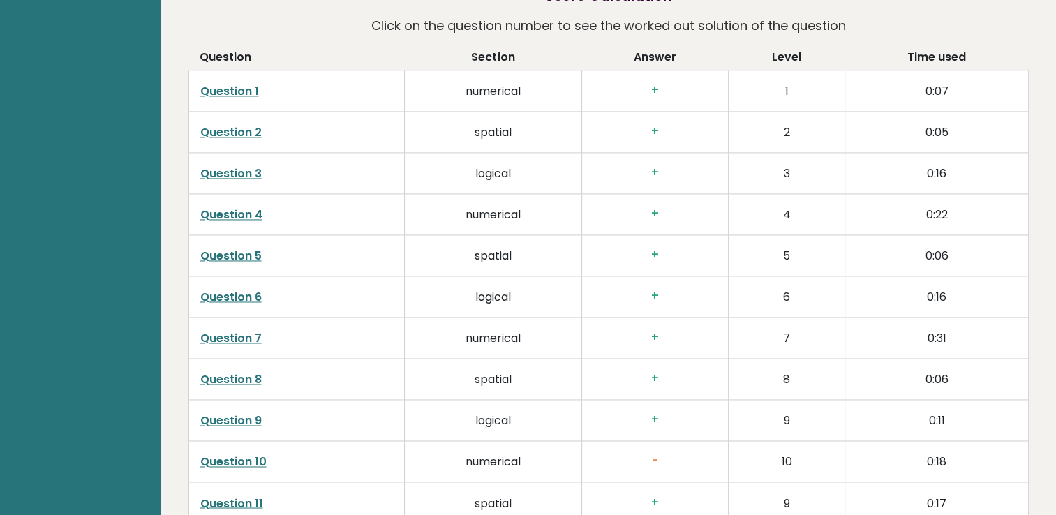
scroll to position [2164, 0]
click at [654, 84] on h3 "+" at bounding box center [655, 89] width 124 height 15
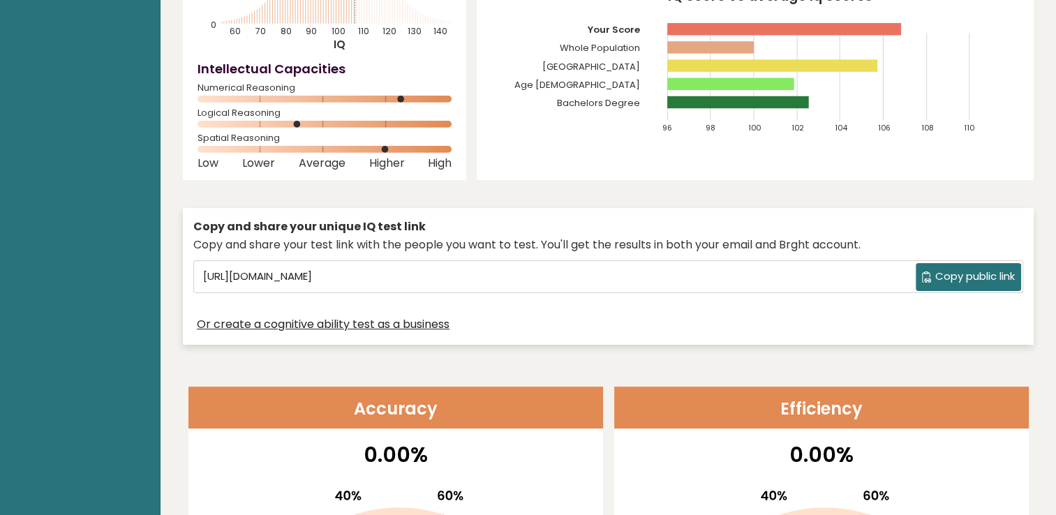
scroll to position [0, 0]
